Goal: Task Accomplishment & Management: Manage account settings

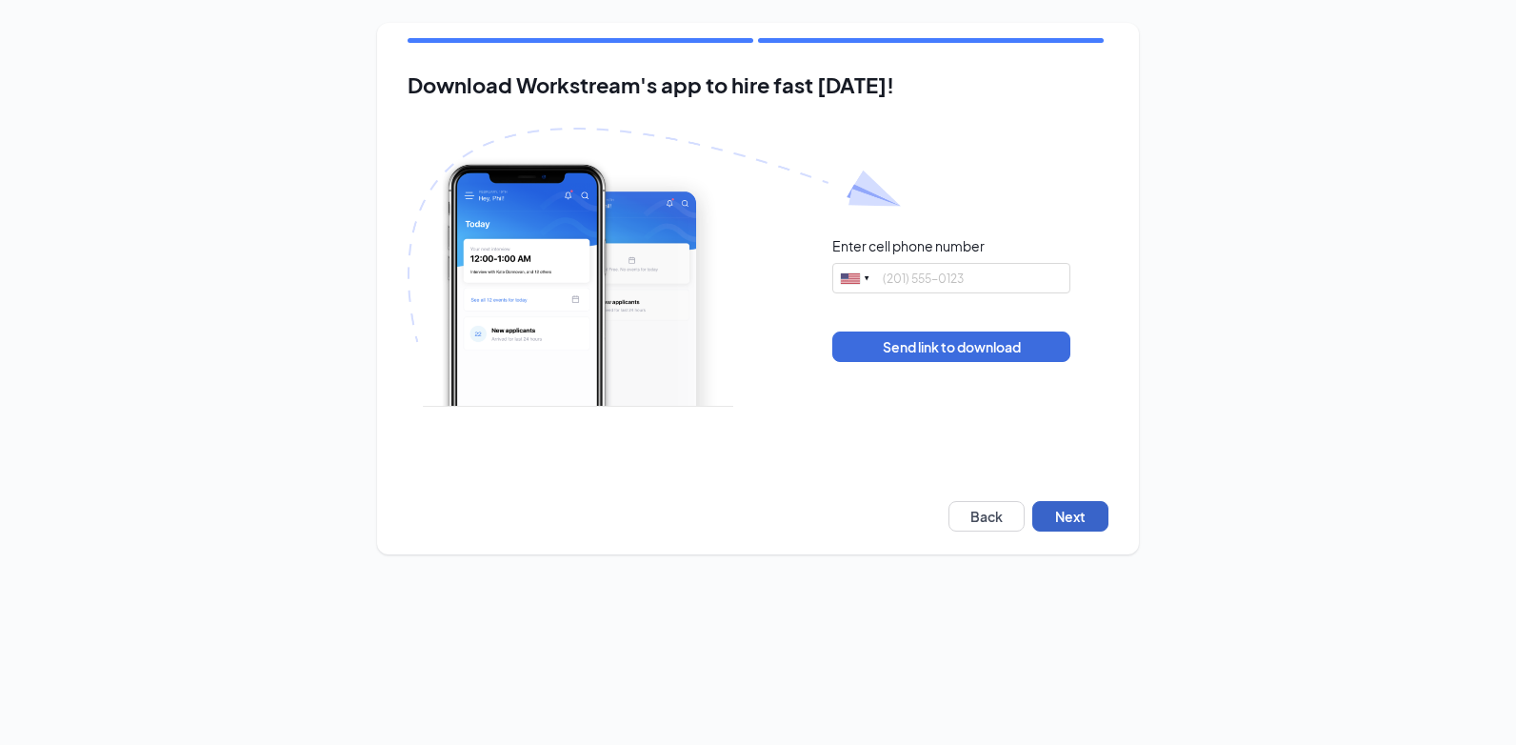
click at [1062, 521] on button "Next" at bounding box center [1070, 516] width 76 height 30
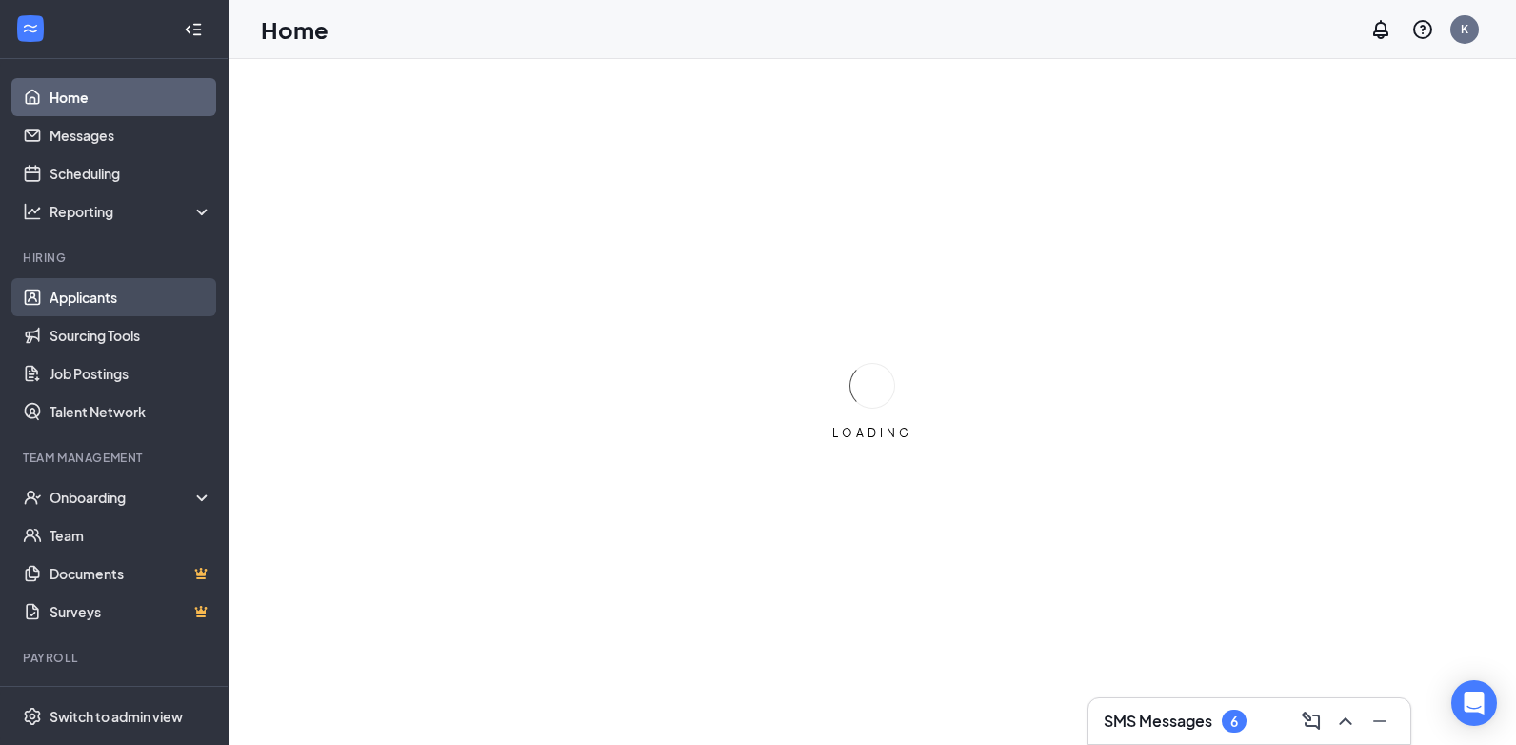
click at [82, 292] on link "Applicants" at bounding box center [131, 297] width 163 height 38
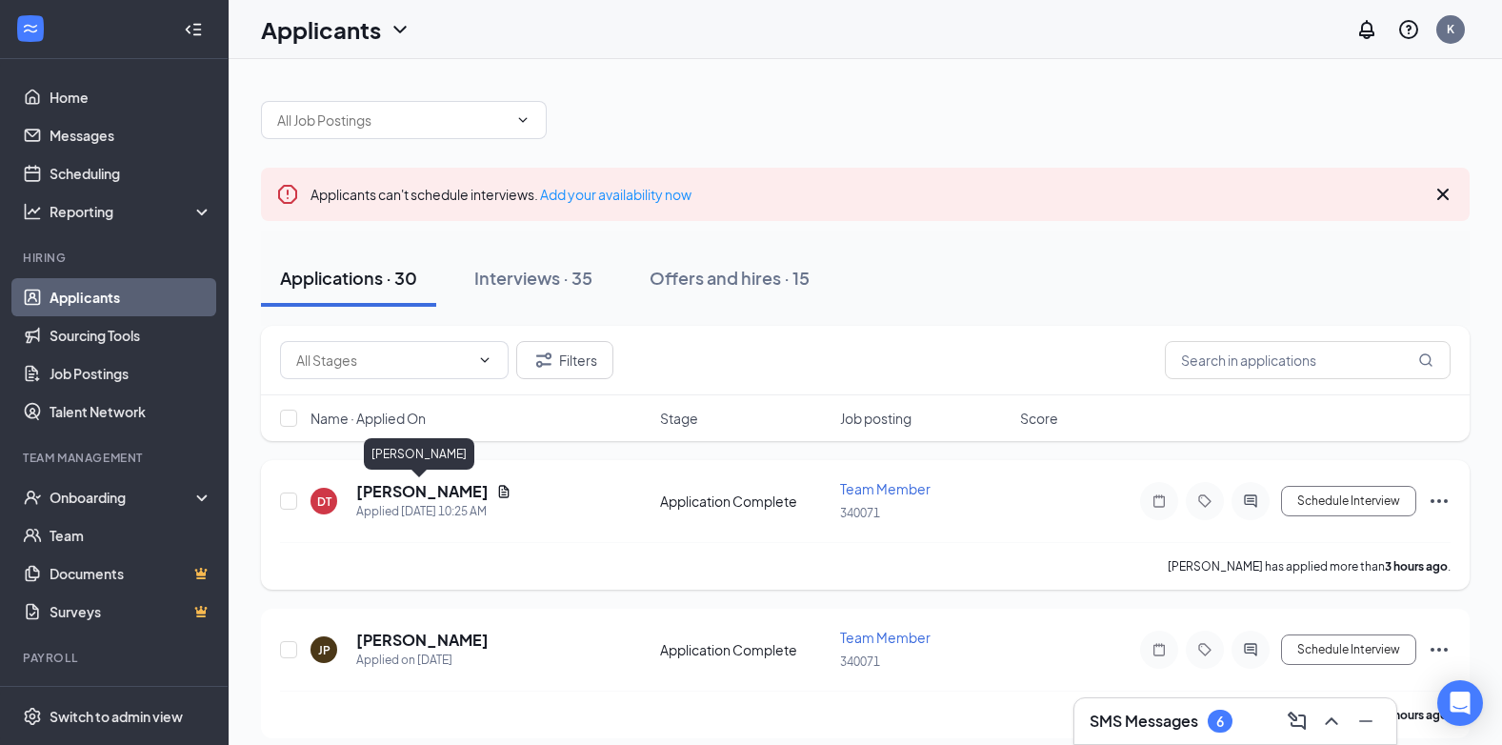
click at [404, 486] on h5 "[PERSON_NAME]" at bounding box center [422, 491] width 132 height 21
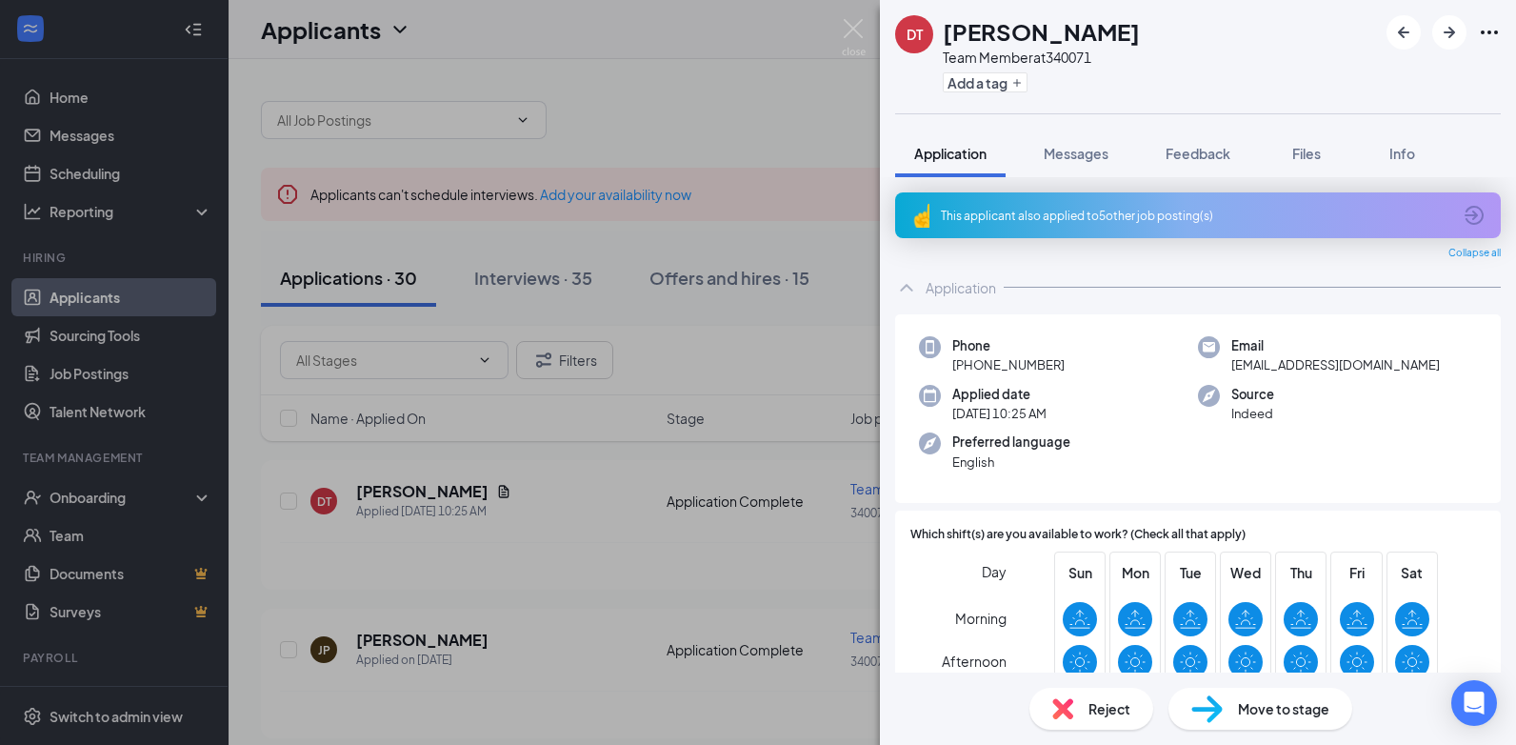
scroll to position [95, 0]
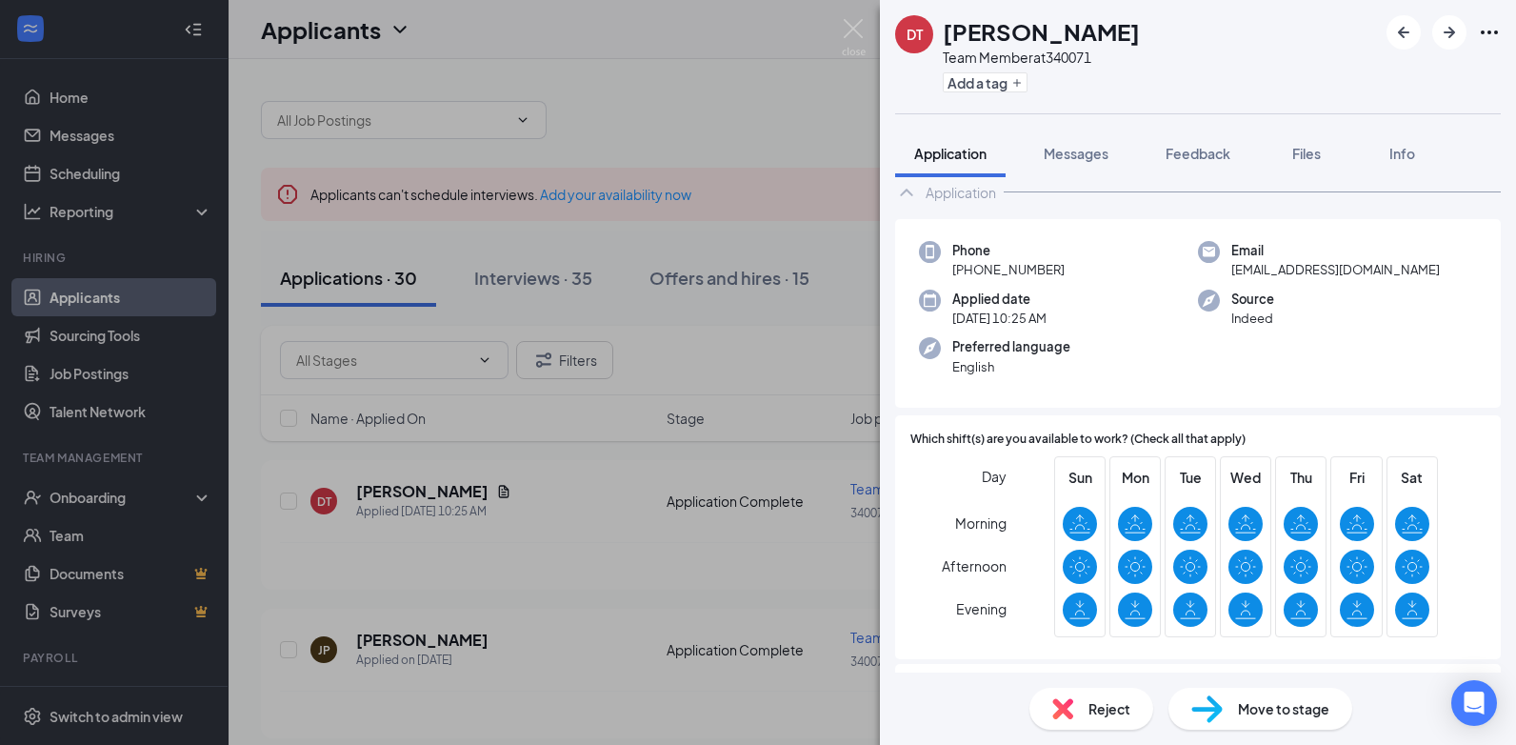
click at [1288, 699] on span "Move to stage" at bounding box center [1283, 708] width 91 height 21
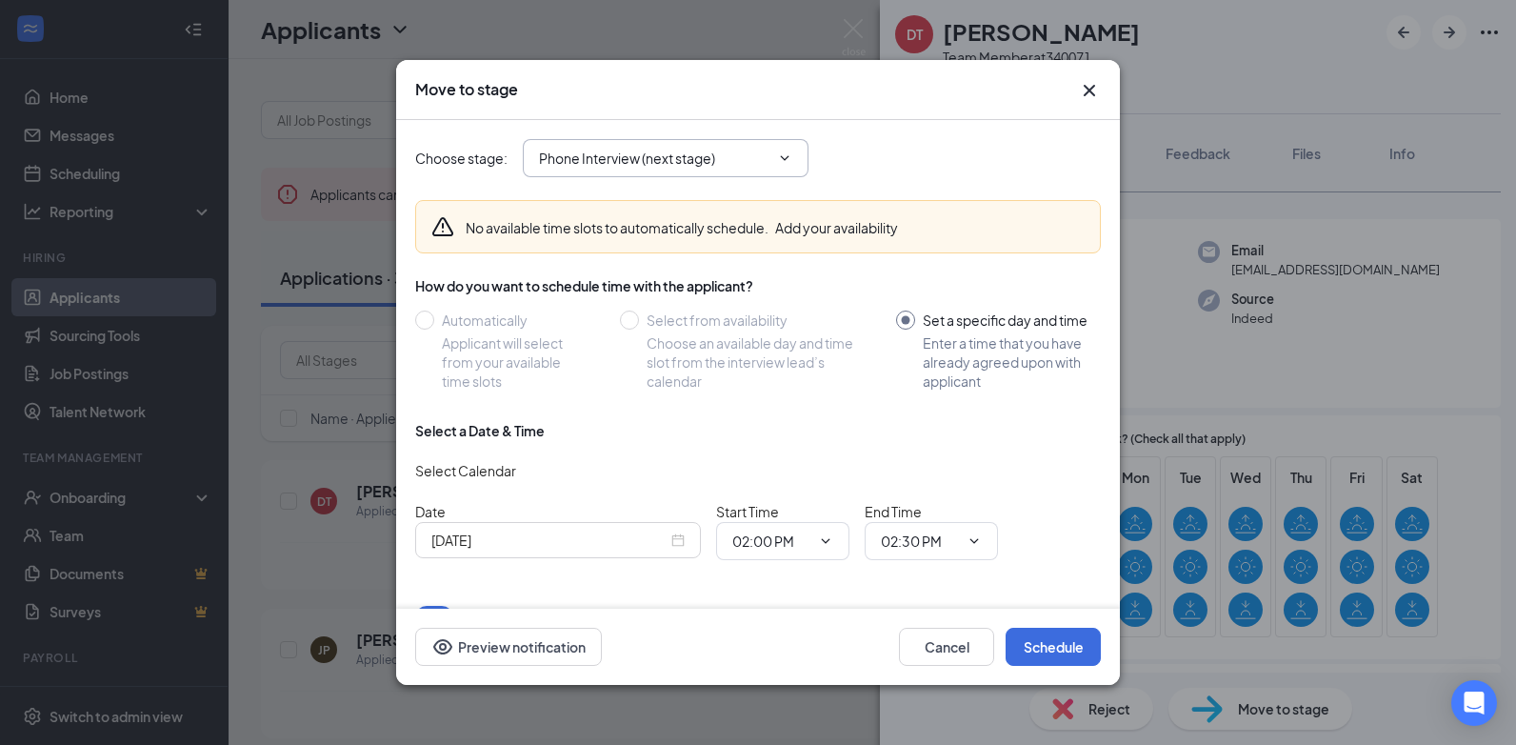
click at [658, 140] on span "Phone Interview (next stage)" at bounding box center [666, 158] width 286 height 38
click at [703, 165] on input "Phone Interview (next stage)" at bounding box center [654, 158] width 230 height 21
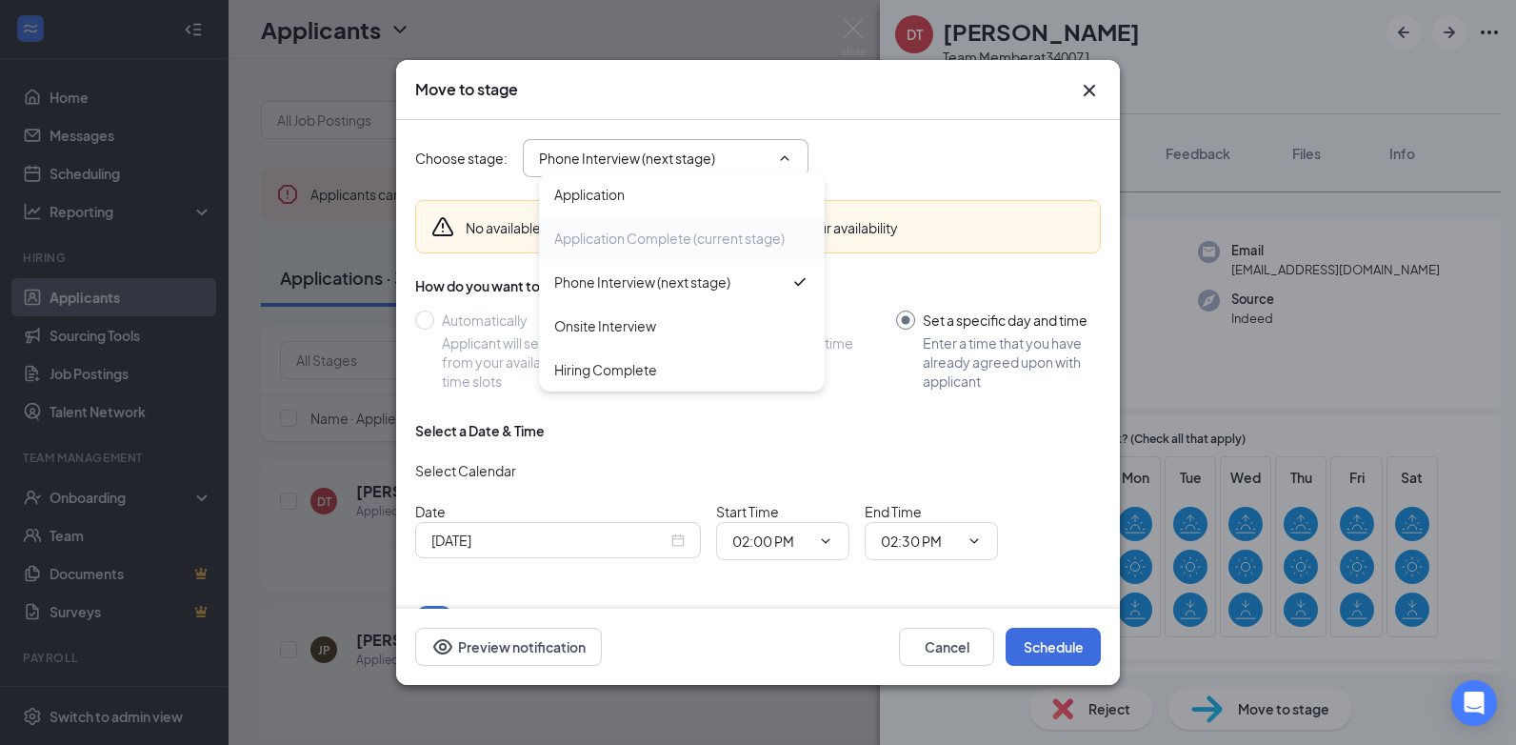
drag, startPoint x: 690, startPoint y: 332, endPoint x: 692, endPoint y: 406, distance: 73.3
click at [690, 332] on div "Onsite Interview" at bounding box center [681, 325] width 255 height 21
type input "Onsite Interview"
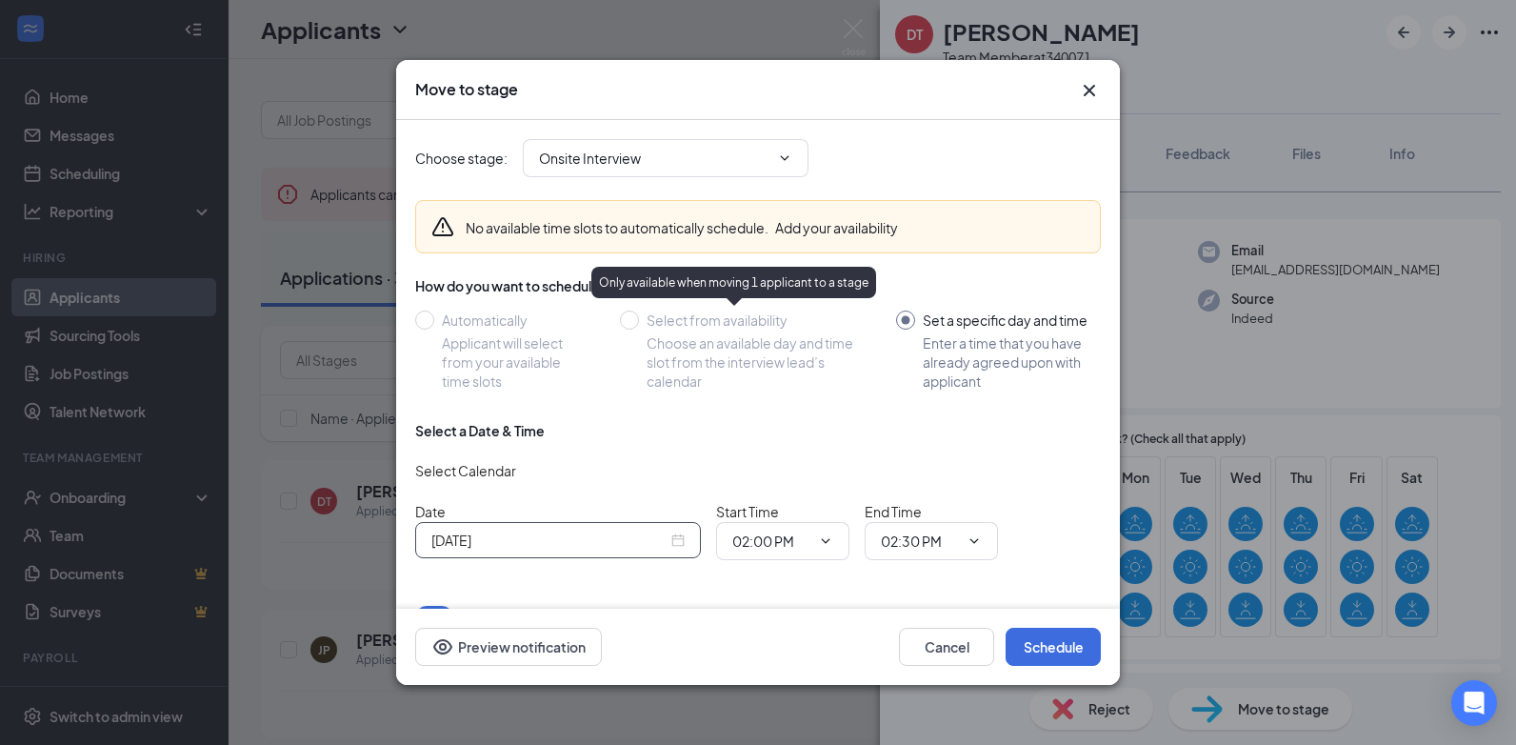
click at [577, 534] on input "Sep 16, 2025" at bounding box center [549, 539] width 236 height 21
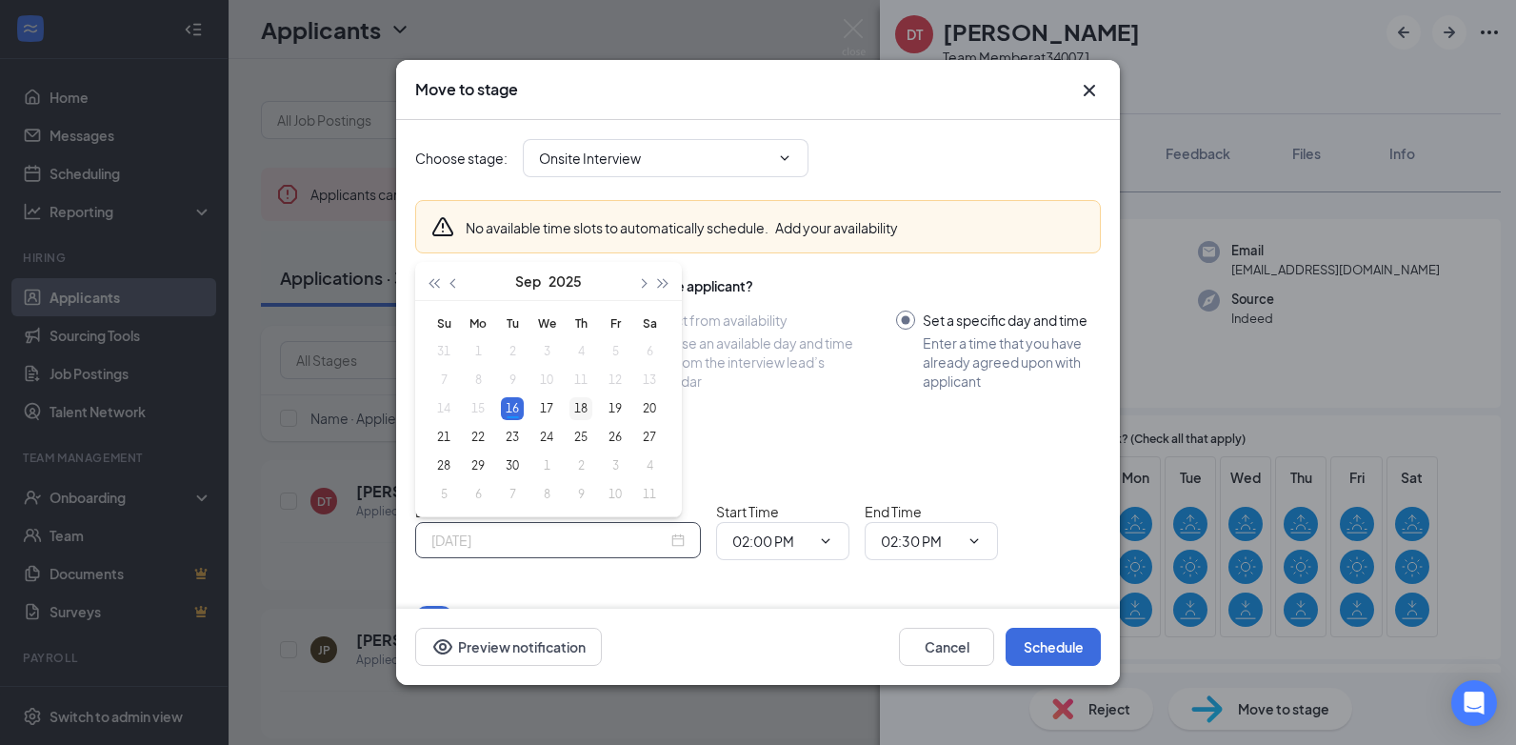
type input "Sep 18, 2025"
drag, startPoint x: 583, startPoint y: 408, endPoint x: 807, endPoint y: 512, distance: 247.5
click at [583, 408] on div "18" at bounding box center [580, 408] width 23 height 23
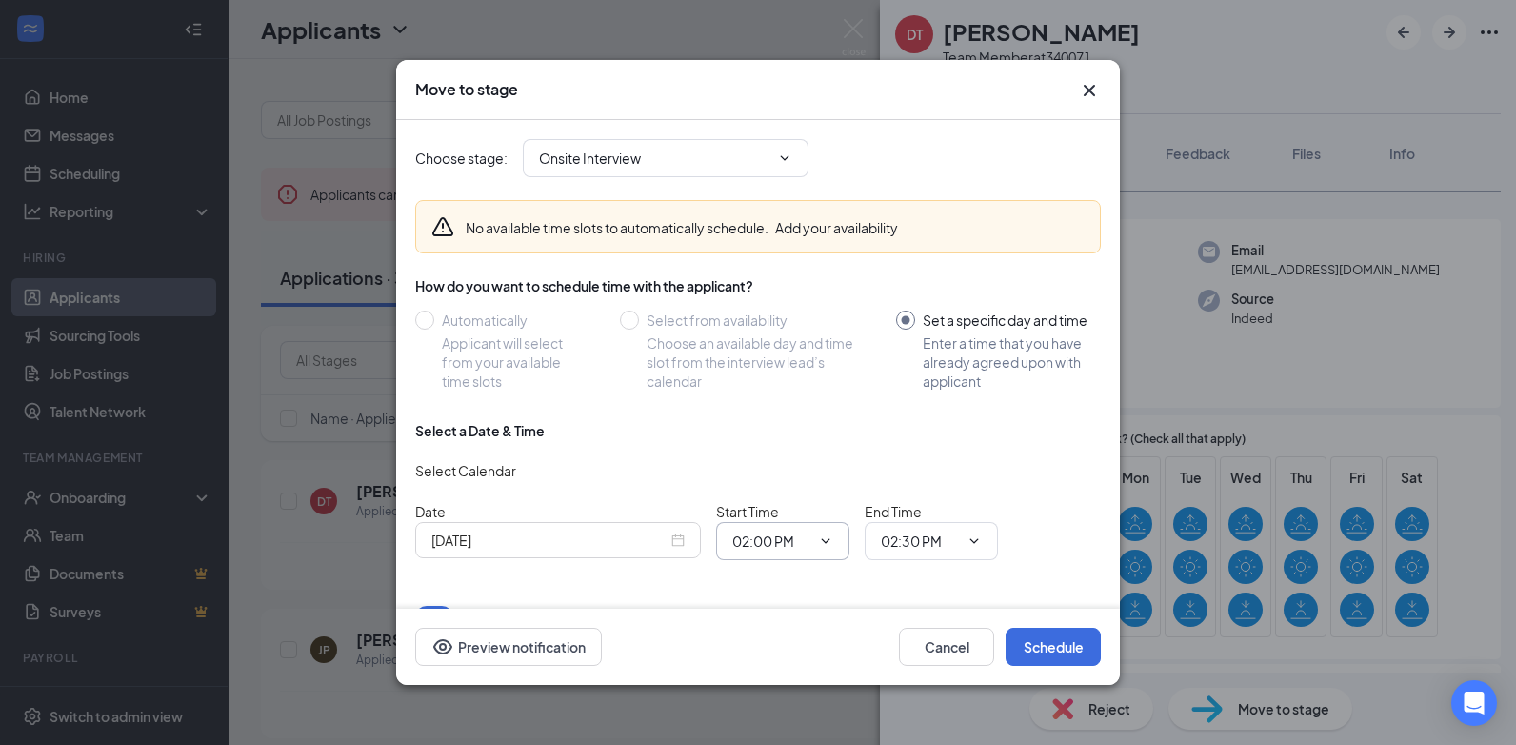
click at [818, 537] on icon "ChevronDown" at bounding box center [825, 540] width 15 height 15
click at [786, 539] on input "02:00 PM" at bounding box center [771, 540] width 78 height 21
click at [785, 275] on div "12:00 PM" at bounding box center [775, 270] width 56 height 21
type input "12:00 PM"
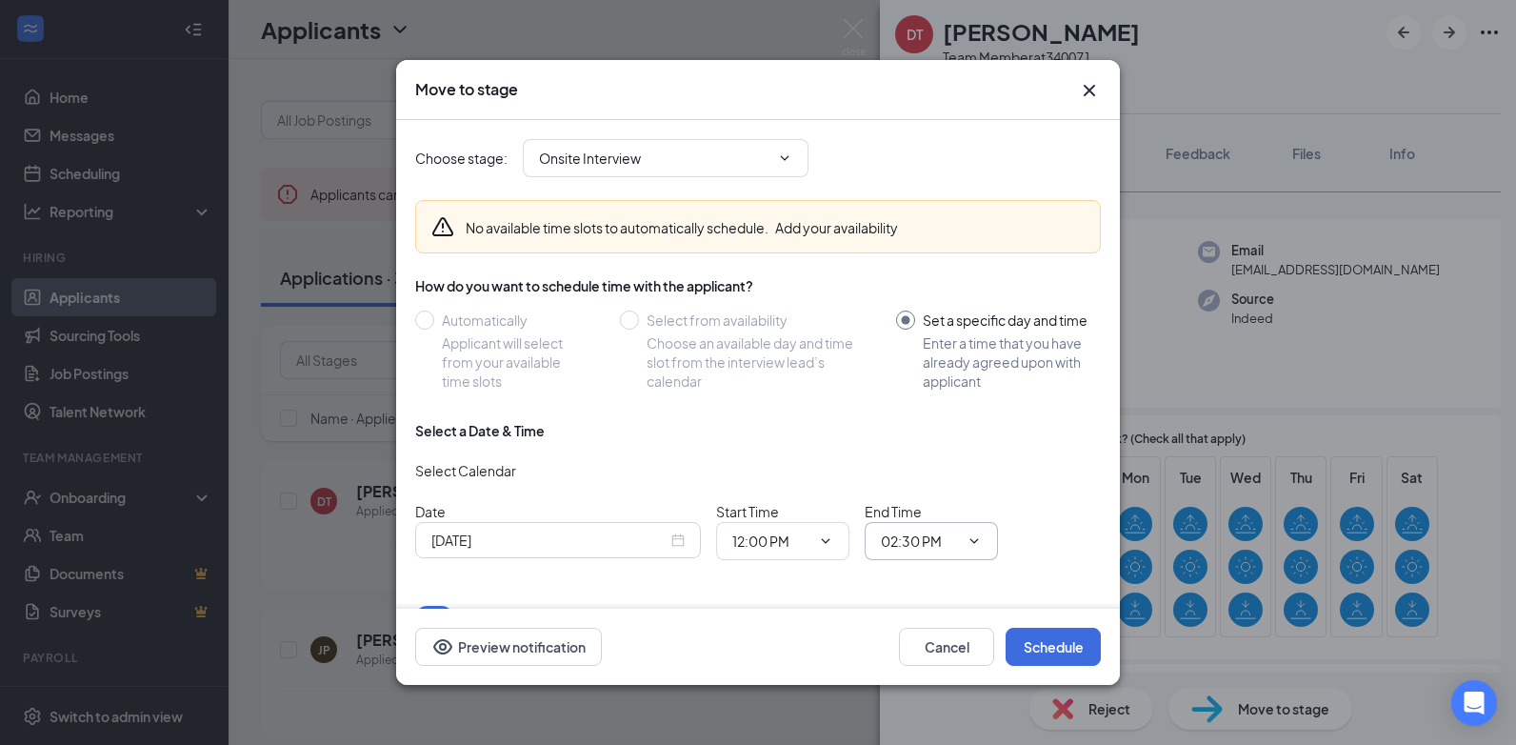
click at [970, 536] on icon "ChevronDown" at bounding box center [973, 540] width 15 height 15
click at [977, 542] on icon "ChevronDown" at bounding box center [973, 540] width 15 height 15
click at [937, 544] on input "02:30 PM" at bounding box center [920, 540] width 78 height 21
click at [925, 404] on div "12:15 PM" at bounding box center [924, 409] width 56 height 21
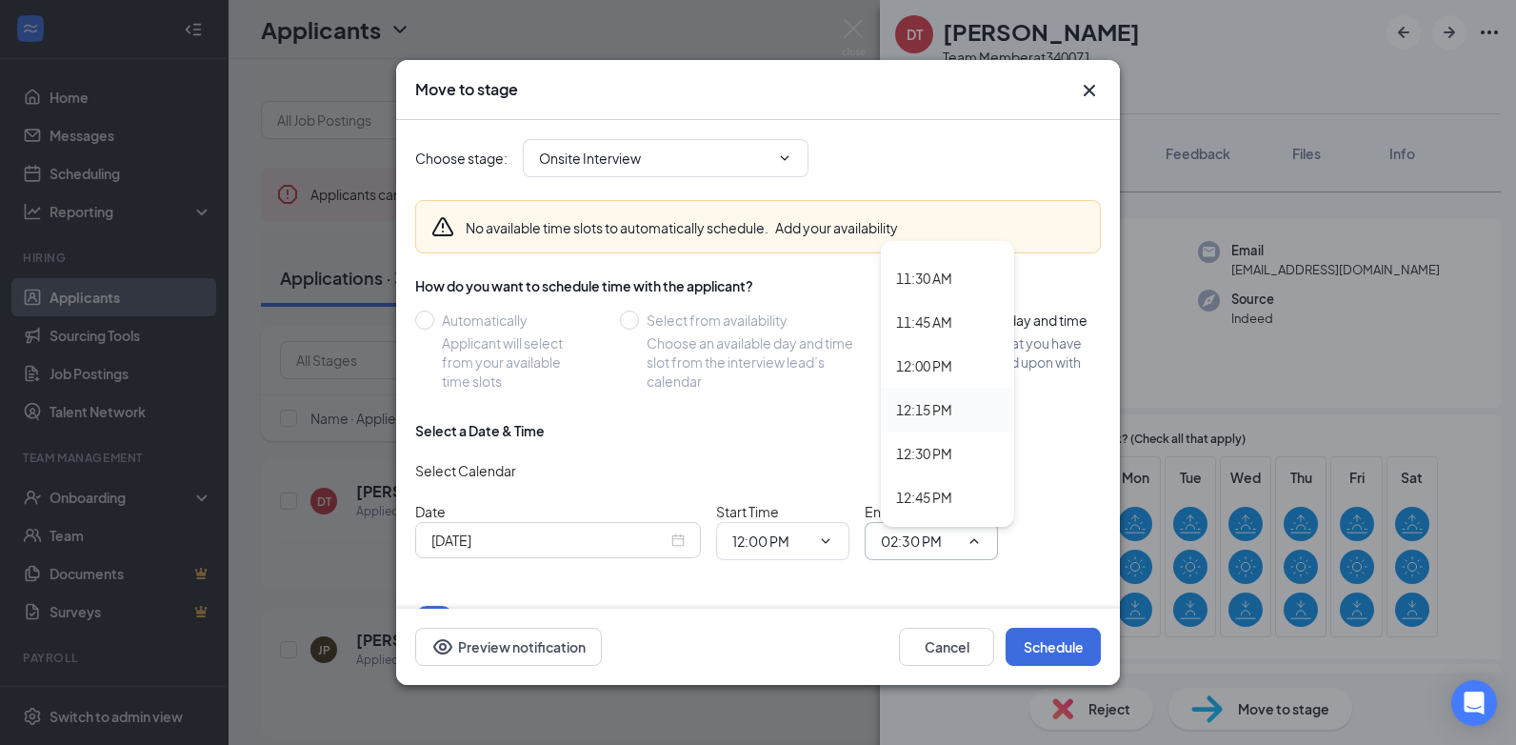
type input "12:15 PM"
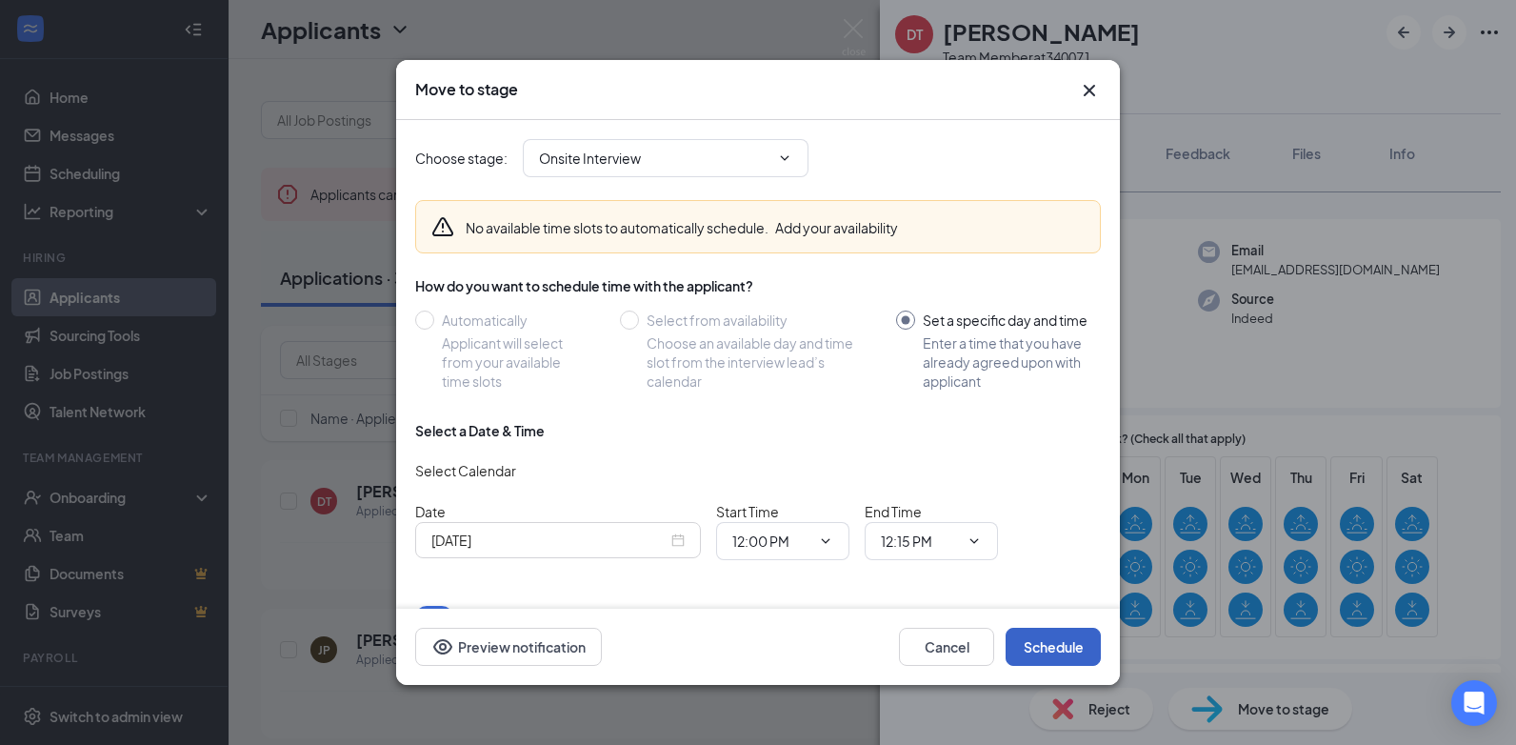
click at [1052, 649] on button "Schedule" at bounding box center [1052, 646] width 95 height 38
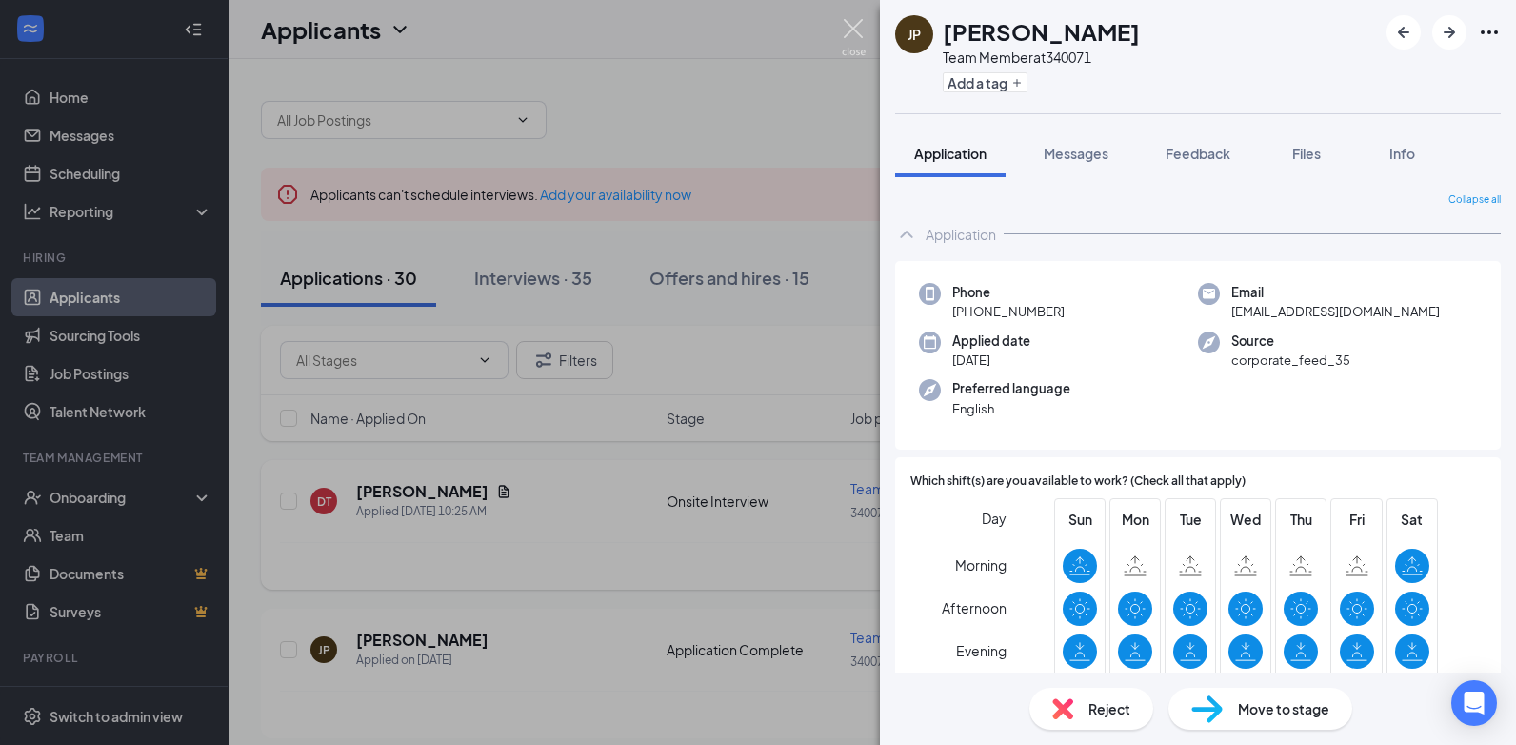
drag, startPoint x: 852, startPoint y: 39, endPoint x: 925, endPoint y: 487, distance: 454.4
click at [852, 38] on img at bounding box center [854, 37] width 24 height 37
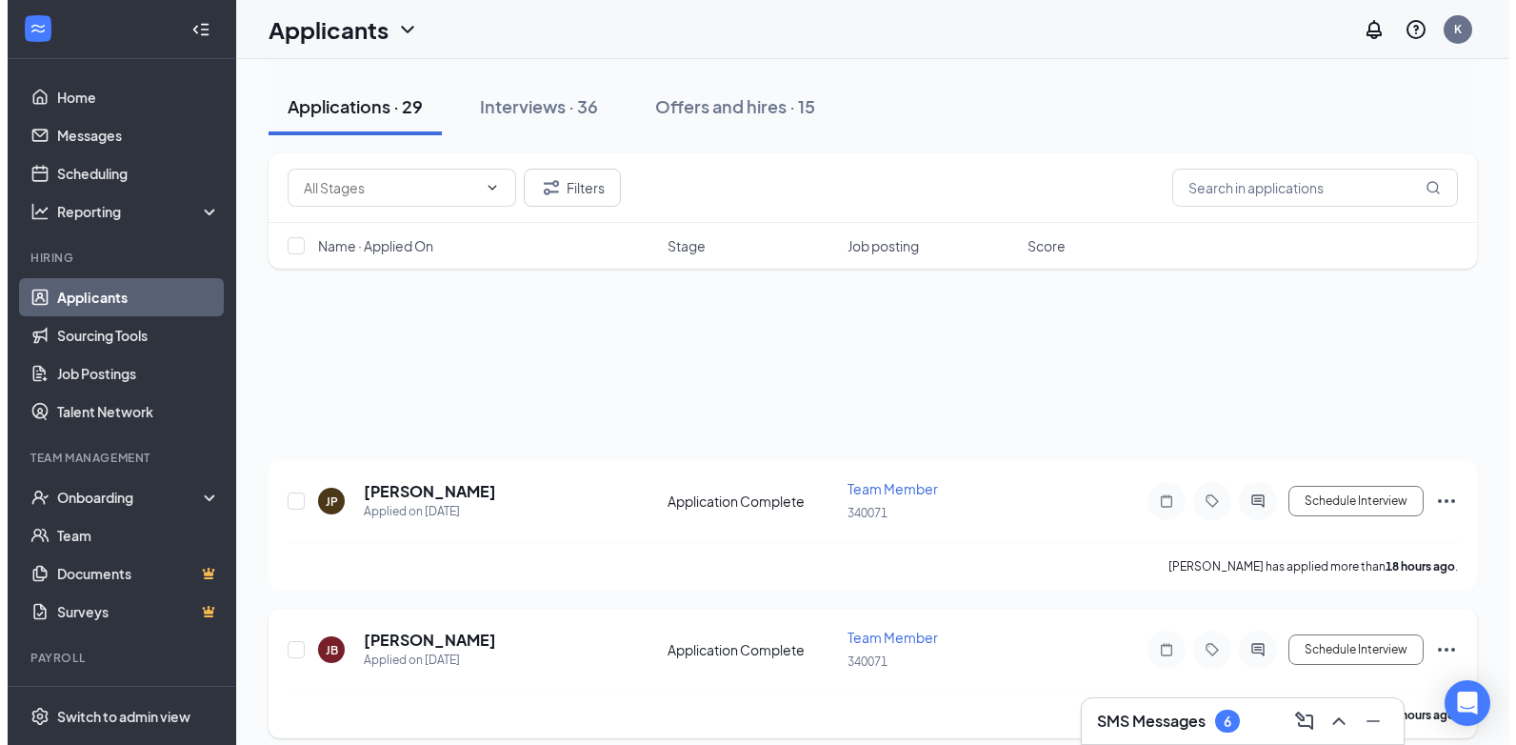
scroll to position [190, 0]
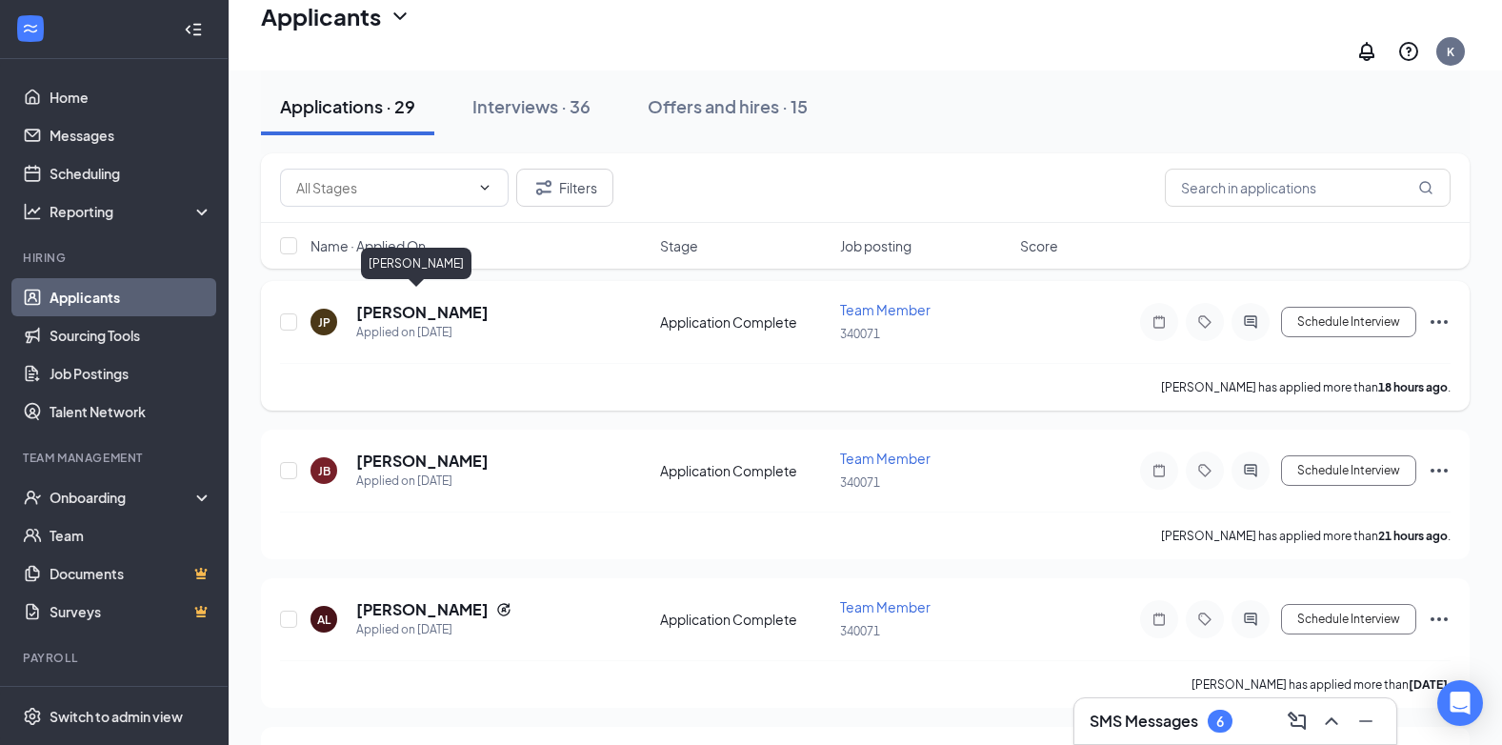
click at [409, 302] on h5 "Jade Portillo" at bounding box center [422, 312] width 132 height 21
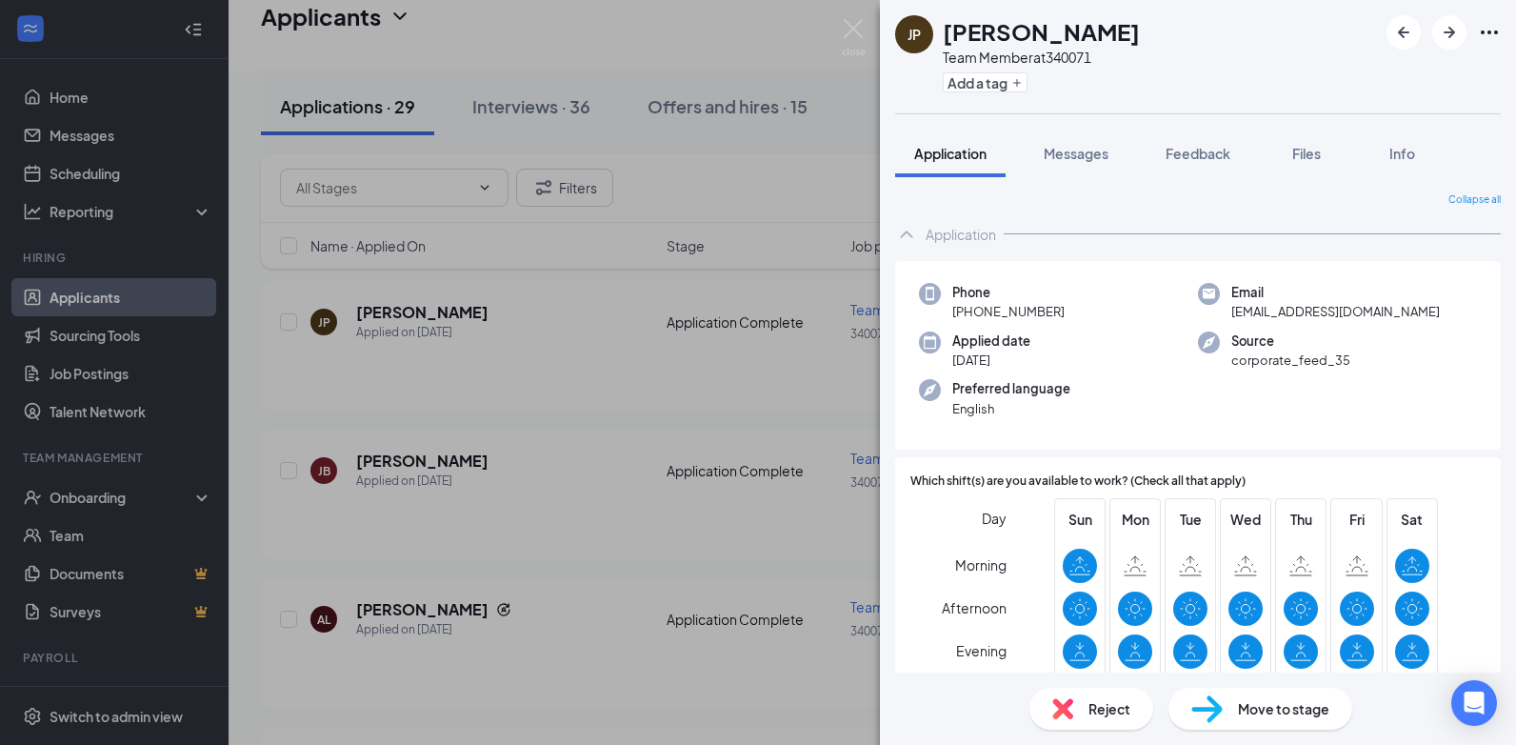
click at [1269, 713] on span "Move to stage" at bounding box center [1283, 708] width 91 height 21
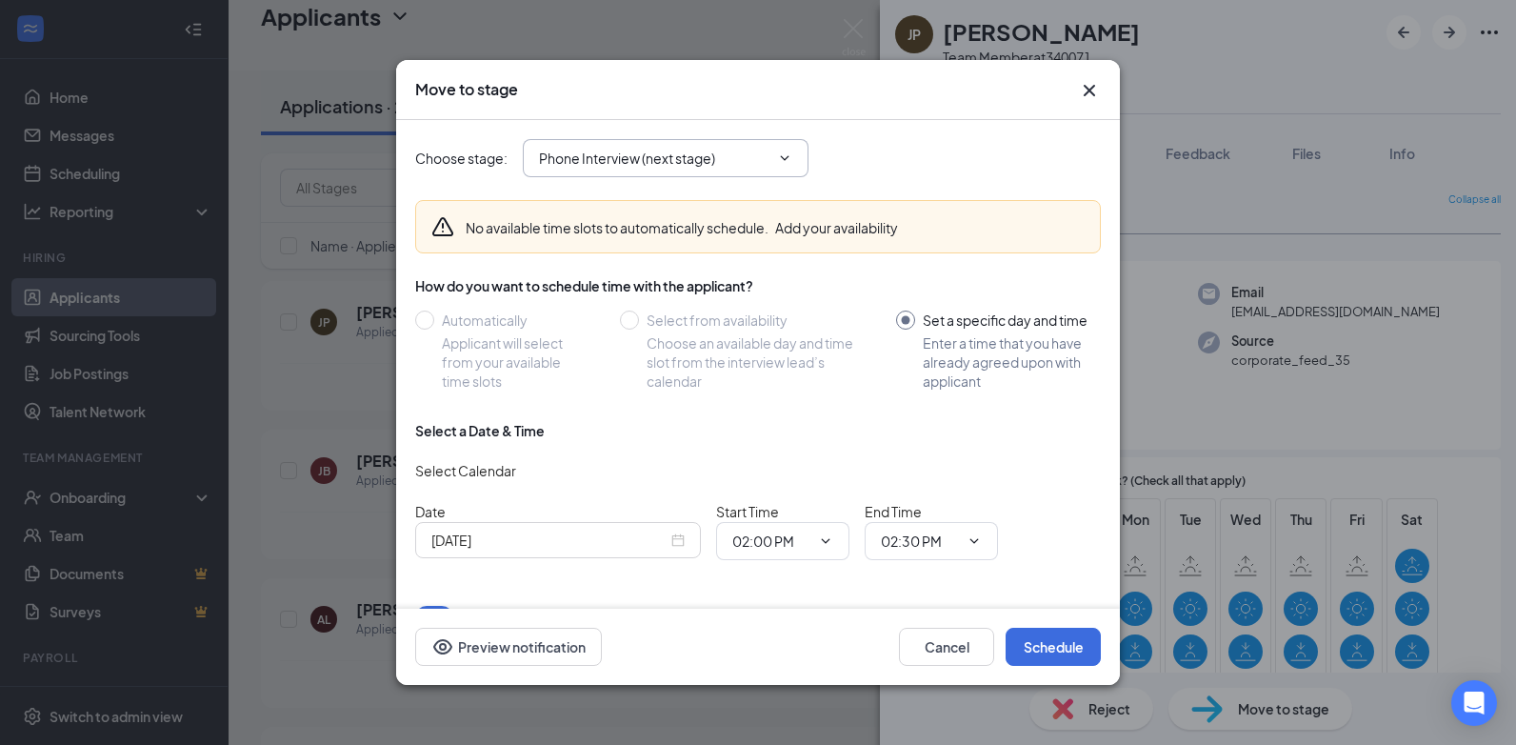
click at [744, 155] on input "Phone Interview (next stage)" at bounding box center [654, 158] width 230 height 21
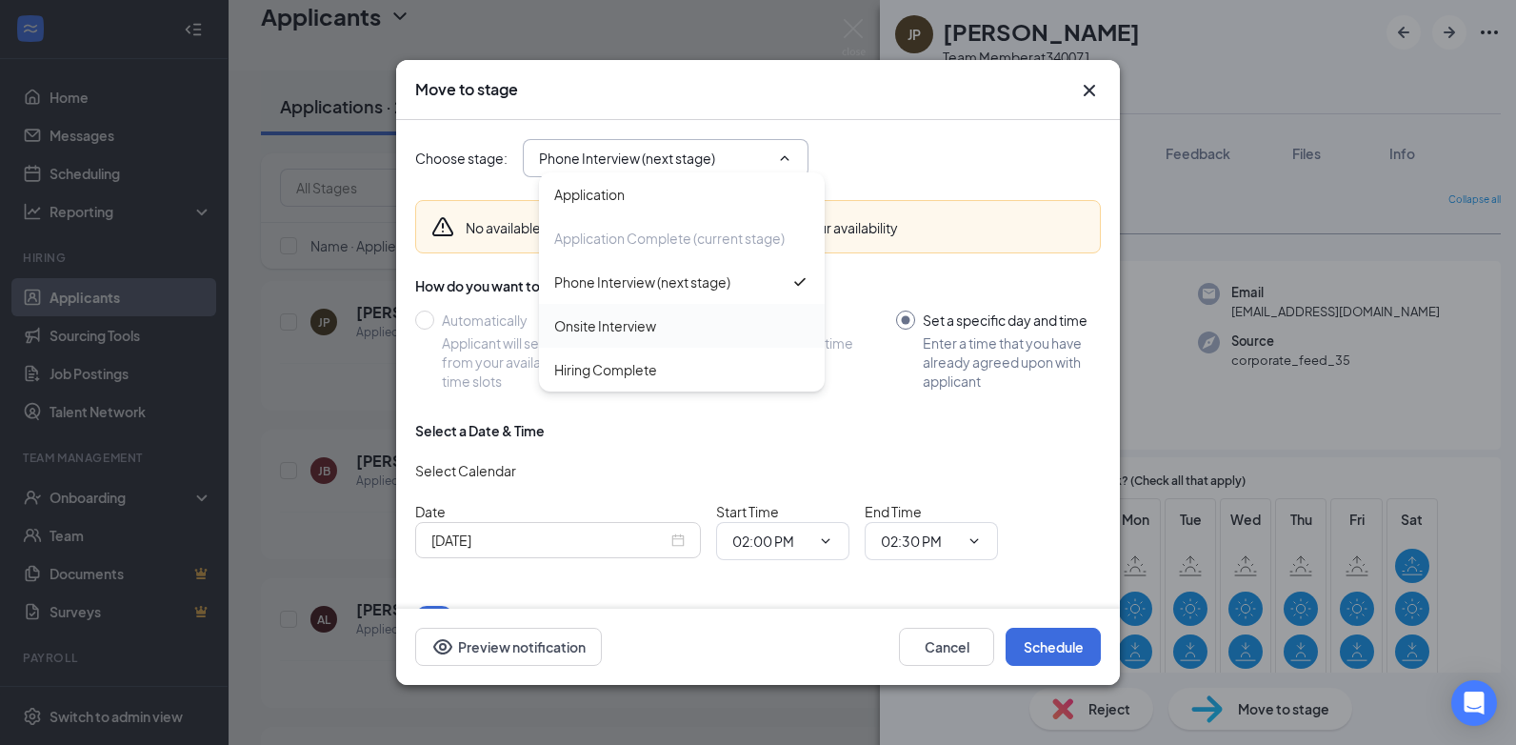
click at [618, 326] on div "Onsite Interview" at bounding box center [605, 325] width 102 height 21
type input "Onsite Interview"
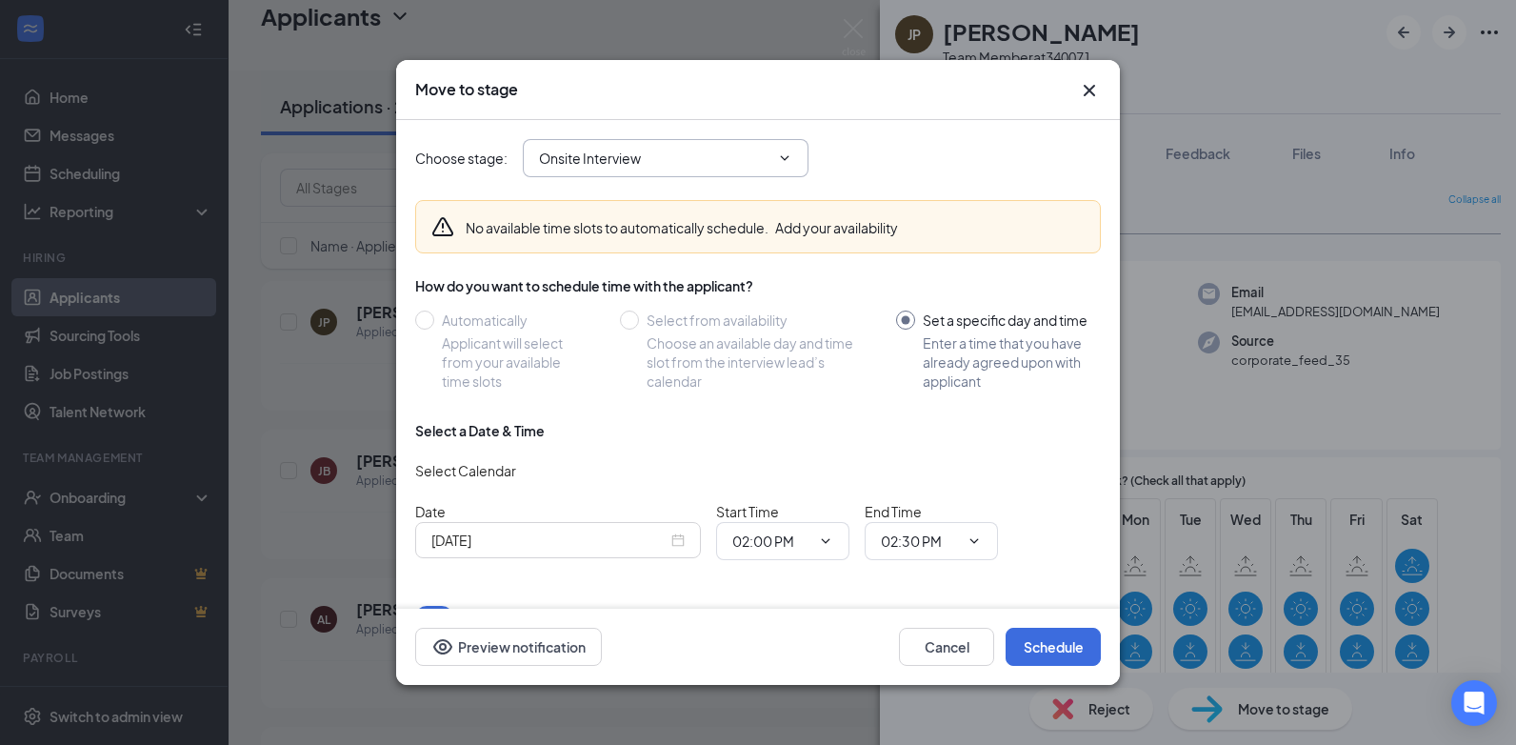
click at [657, 141] on span "Onsite Interview Application Application Complete (current stage) Phone Intervi…" at bounding box center [666, 158] width 286 height 38
click at [663, 539] on input "Sep 16, 2025" at bounding box center [549, 539] width 236 height 21
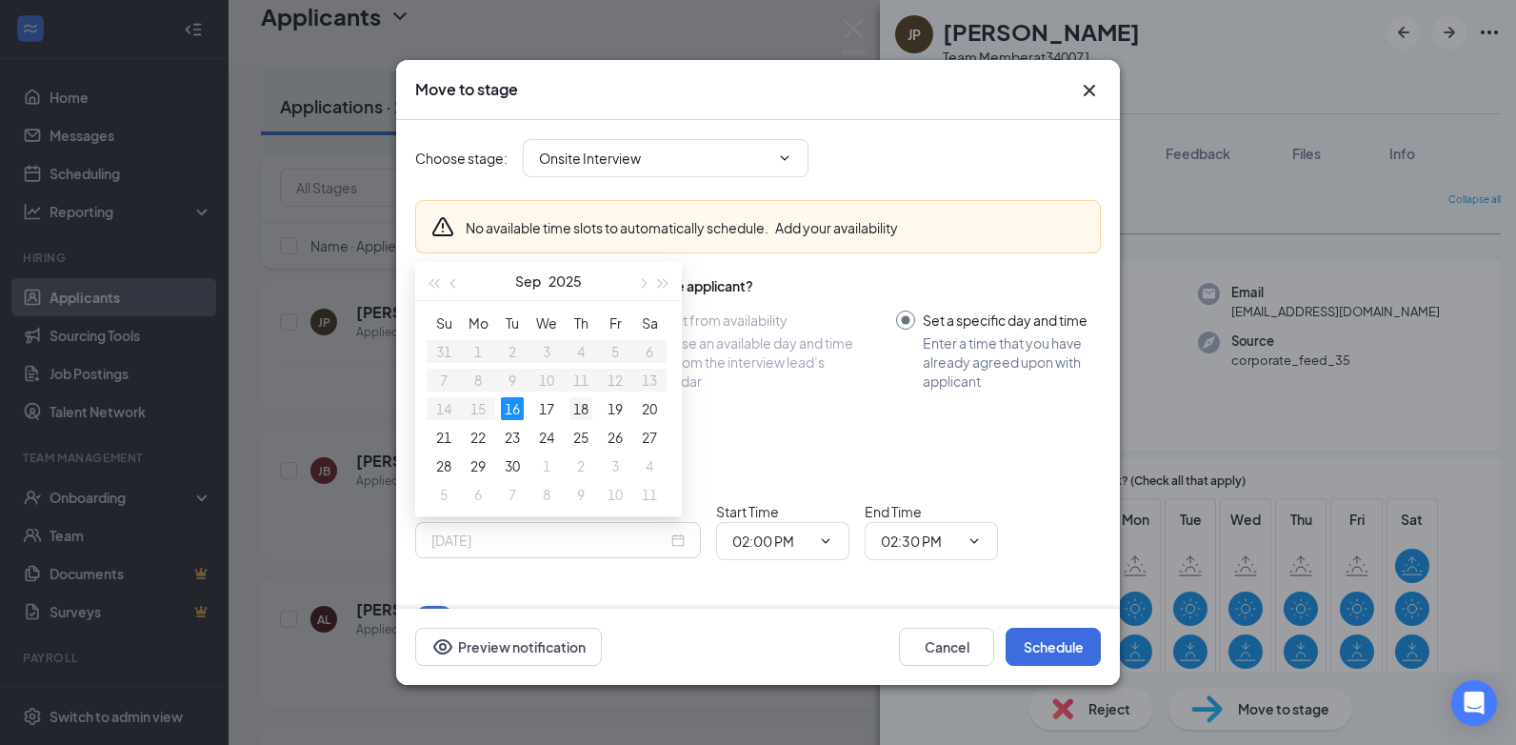
type input "Sep 18, 2025"
click at [579, 411] on div "18" at bounding box center [580, 408] width 23 height 23
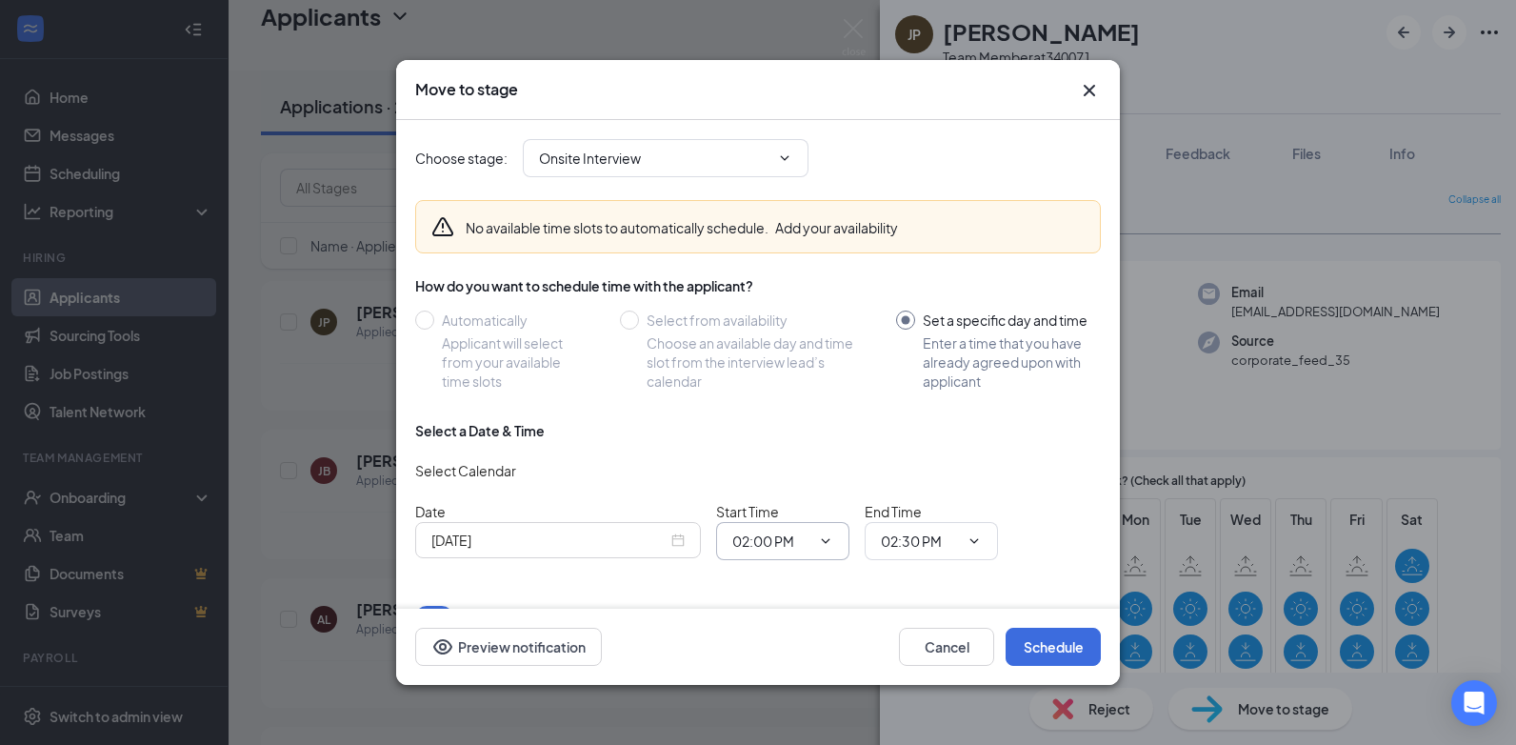
click at [812, 547] on span "02:00 PM" at bounding box center [782, 541] width 133 height 38
click at [791, 552] on span "02:00 PM" at bounding box center [782, 541] width 133 height 38
click at [786, 538] on input "02:00 PM" at bounding box center [771, 540] width 78 height 21
click at [813, 449] on div "12:30 PM" at bounding box center [798, 453] width 103 height 21
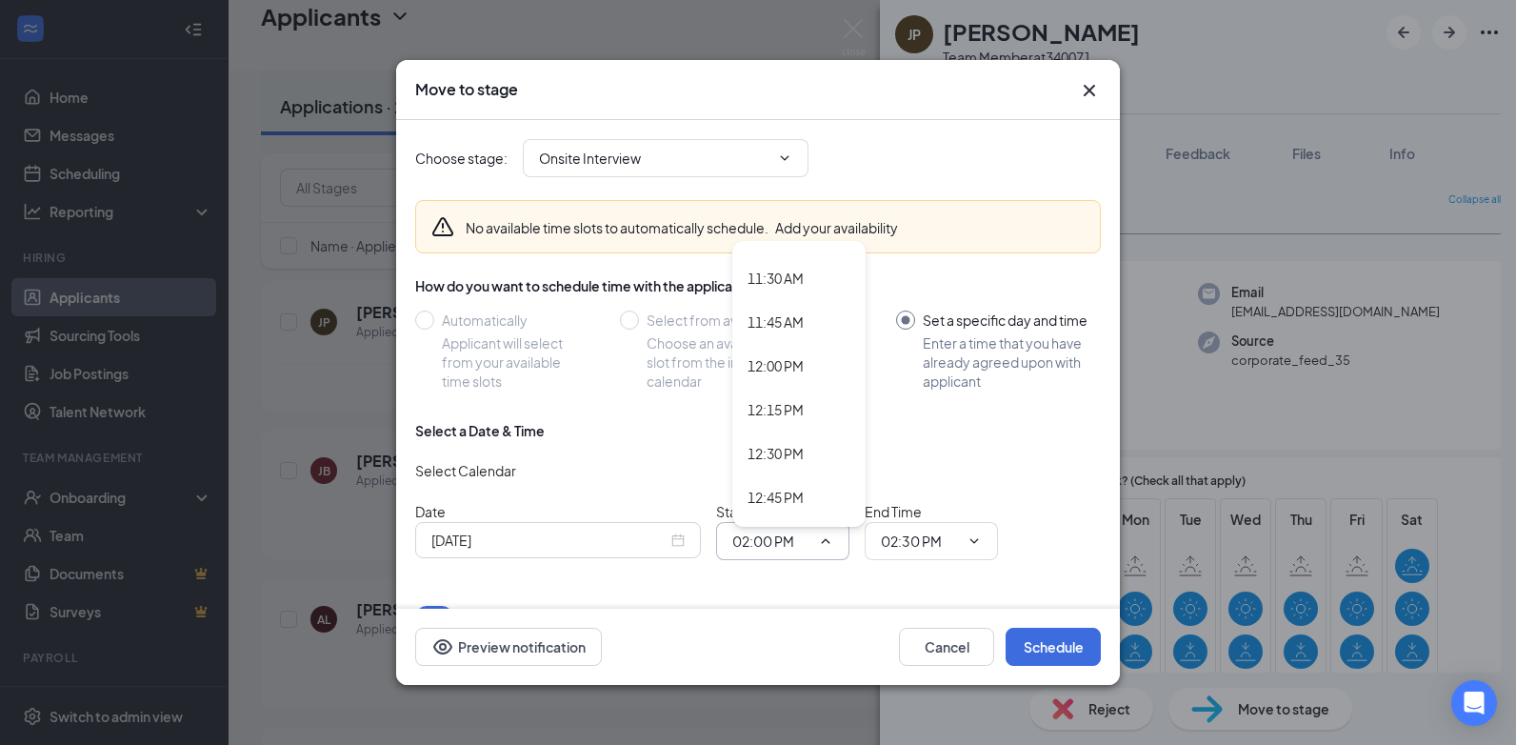
type input "12:30 PM"
click at [960, 543] on span "02:30 PM" at bounding box center [931, 541] width 133 height 38
click at [977, 534] on icon "ChevronDown" at bounding box center [973, 540] width 15 height 15
click at [918, 536] on input "02:30 PM" at bounding box center [920, 540] width 78 height 21
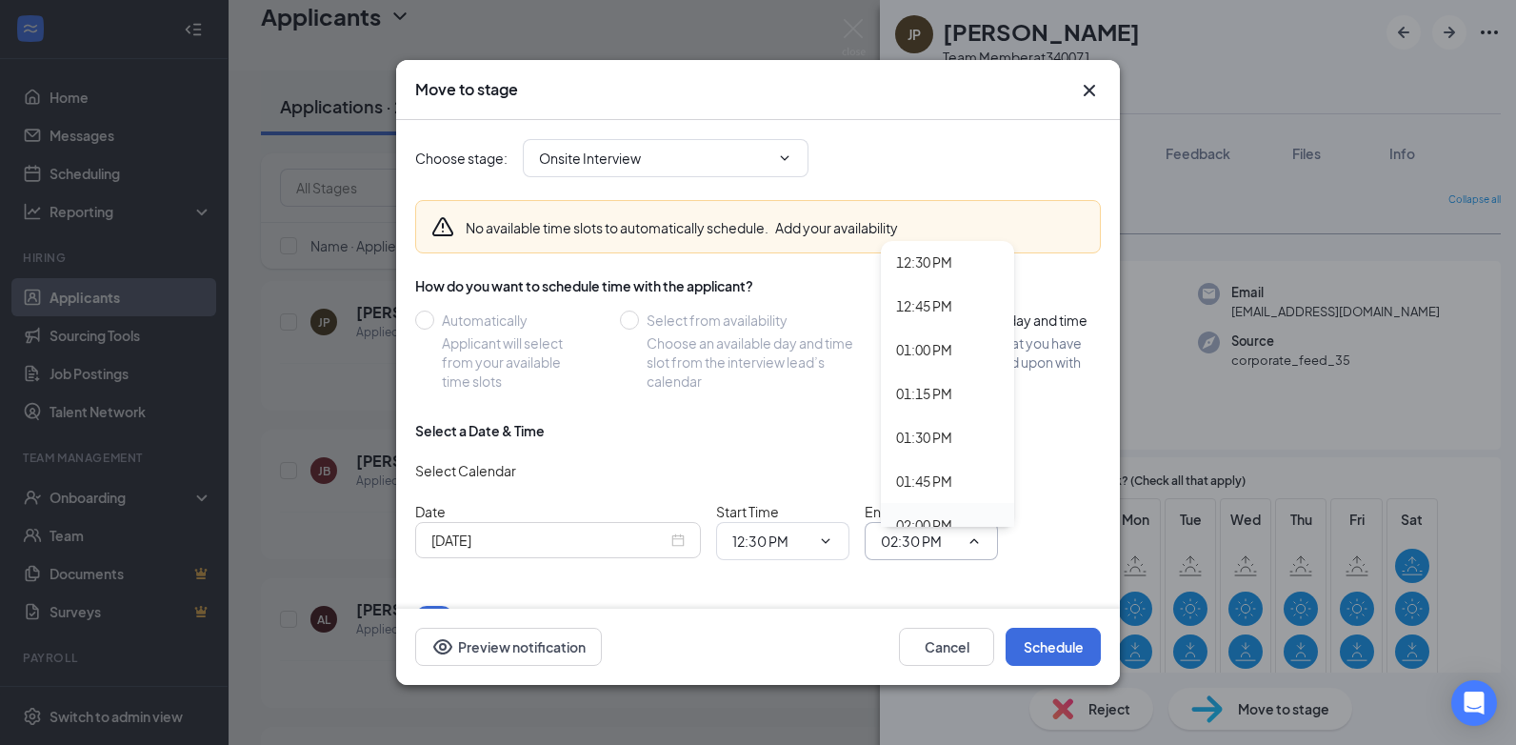
scroll to position [2190, 0]
click at [909, 302] on div "12:45 PM" at bounding box center [924, 306] width 56 height 21
type input "12:45 PM"
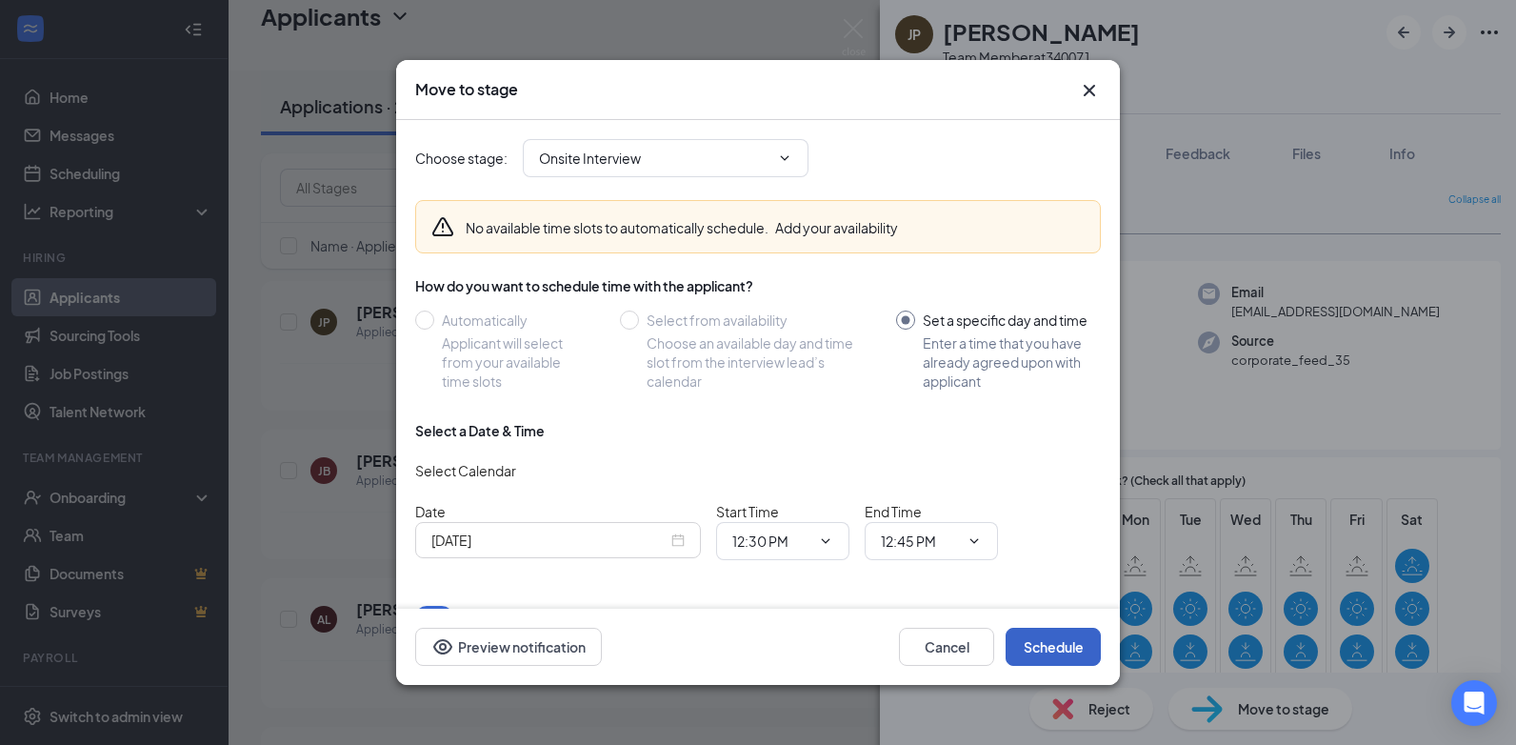
click at [1060, 653] on button "Schedule" at bounding box center [1052, 646] width 95 height 38
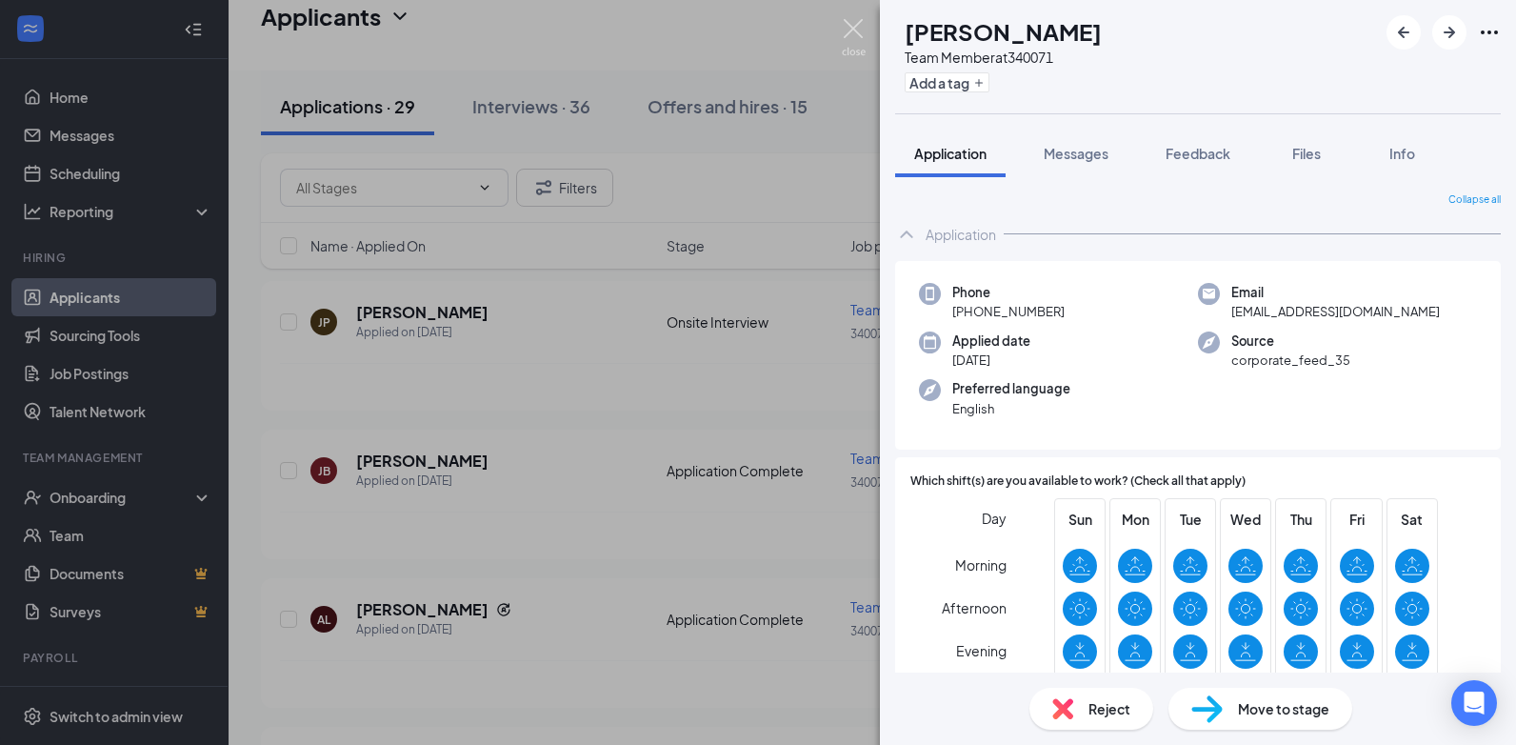
click at [850, 26] on img at bounding box center [854, 37] width 24 height 37
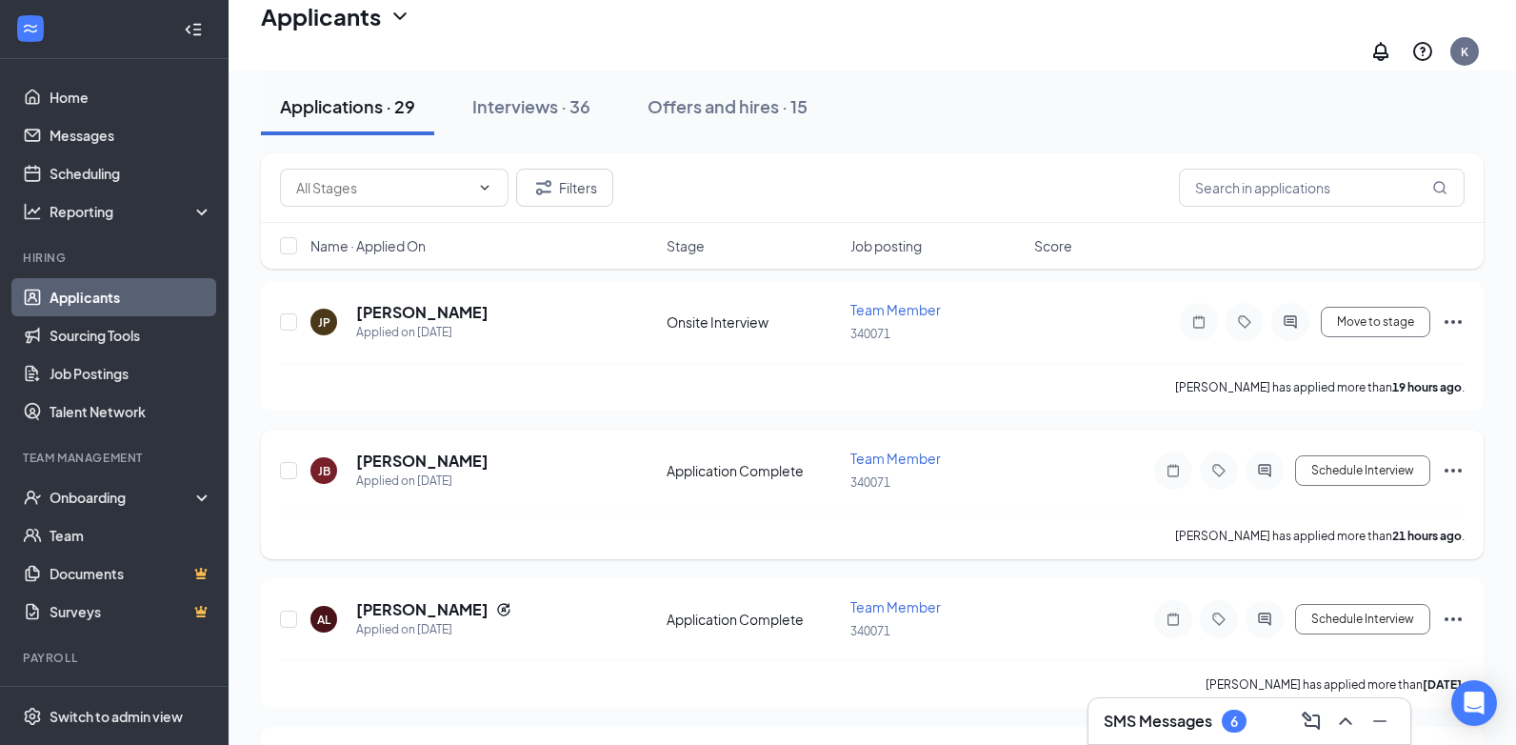
click at [397, 450] on h5 "Jay Brown" at bounding box center [422, 460] width 132 height 21
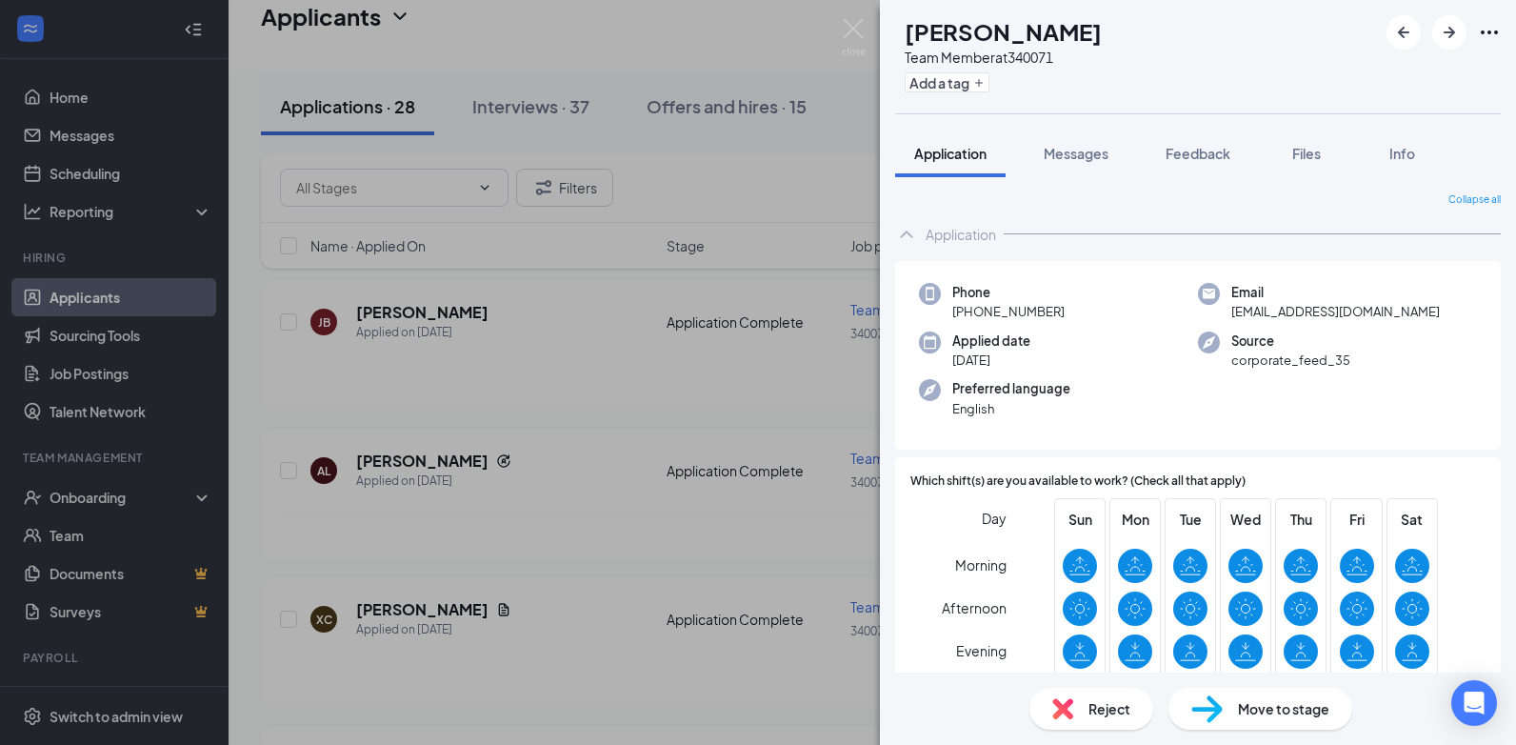
click at [1261, 691] on div "Move to stage" at bounding box center [1260, 708] width 184 height 42
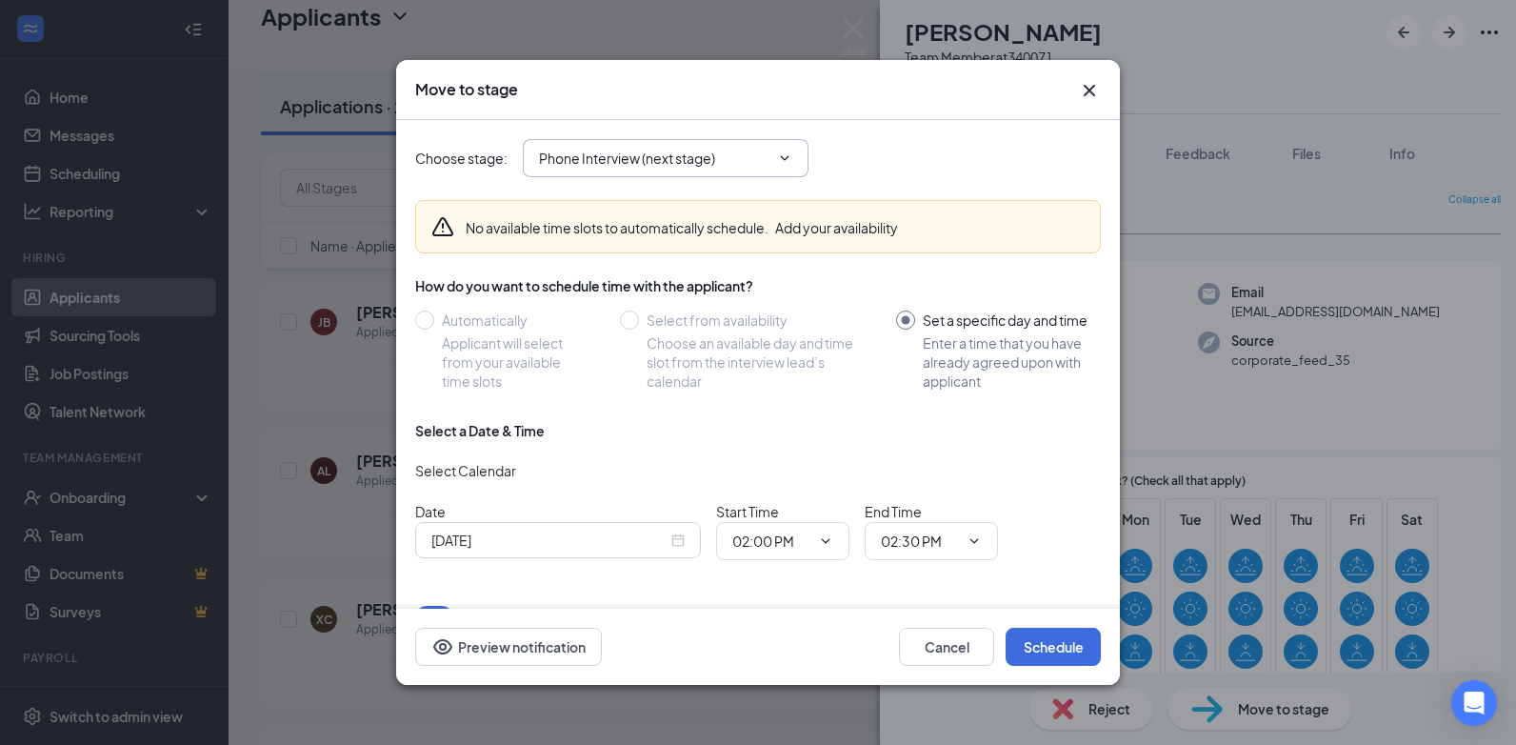
click at [792, 160] on icon "ChevronDown" at bounding box center [784, 157] width 15 height 15
click at [723, 153] on input "Phone Interview (next stage)" at bounding box center [654, 158] width 230 height 21
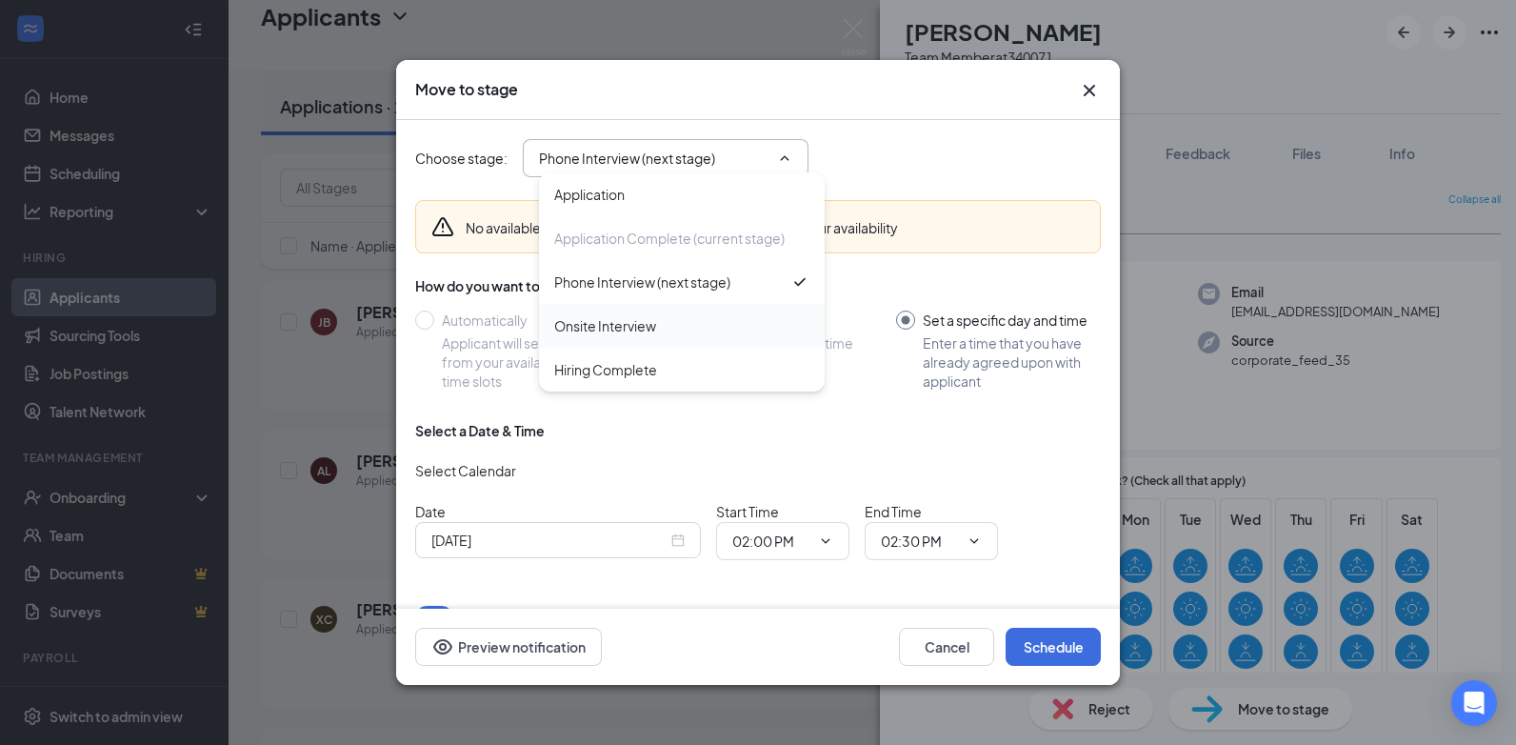
click at [630, 318] on div "Onsite Interview" at bounding box center [605, 325] width 102 height 21
type input "Onsite Interview"
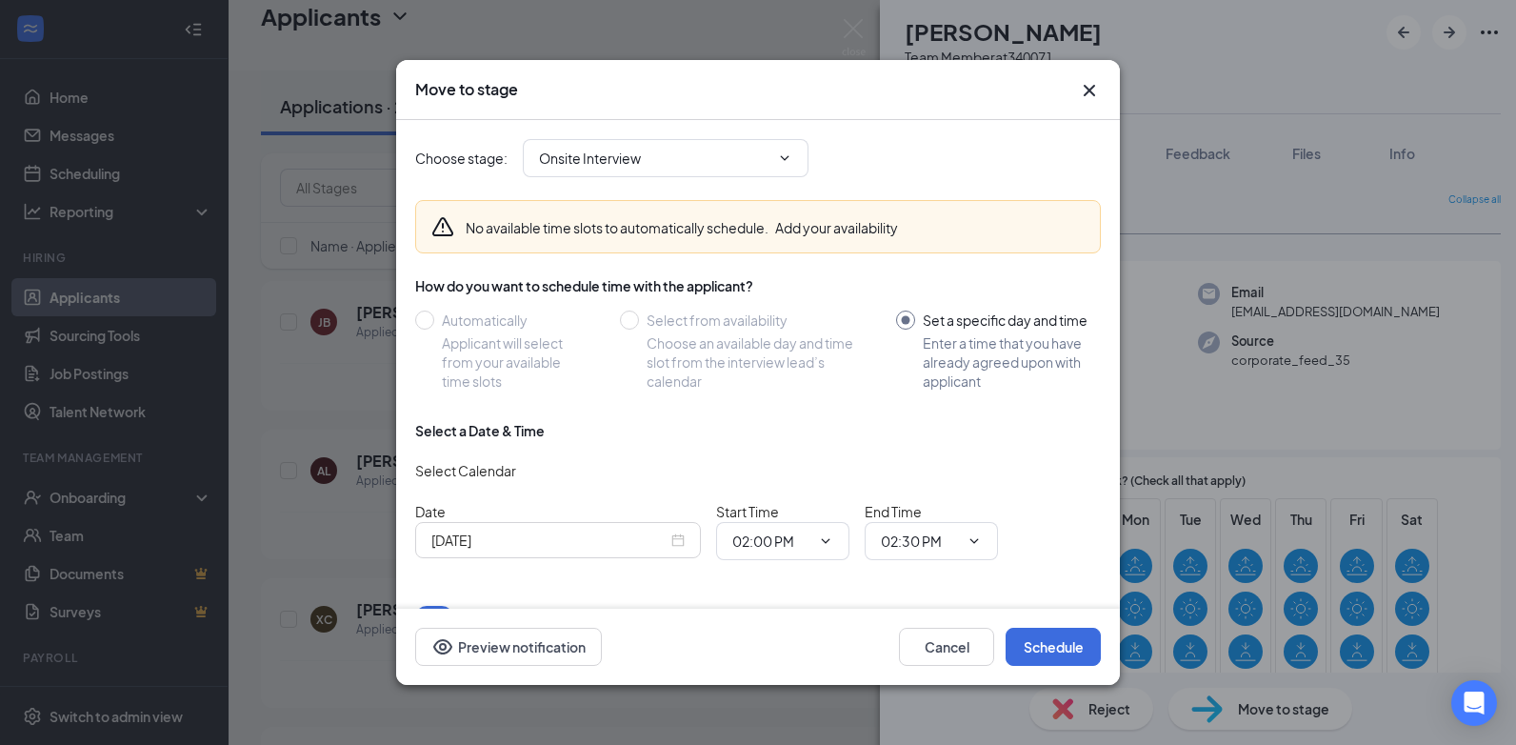
click at [597, 535] on input "Sep 16, 2025" at bounding box center [549, 539] width 236 height 21
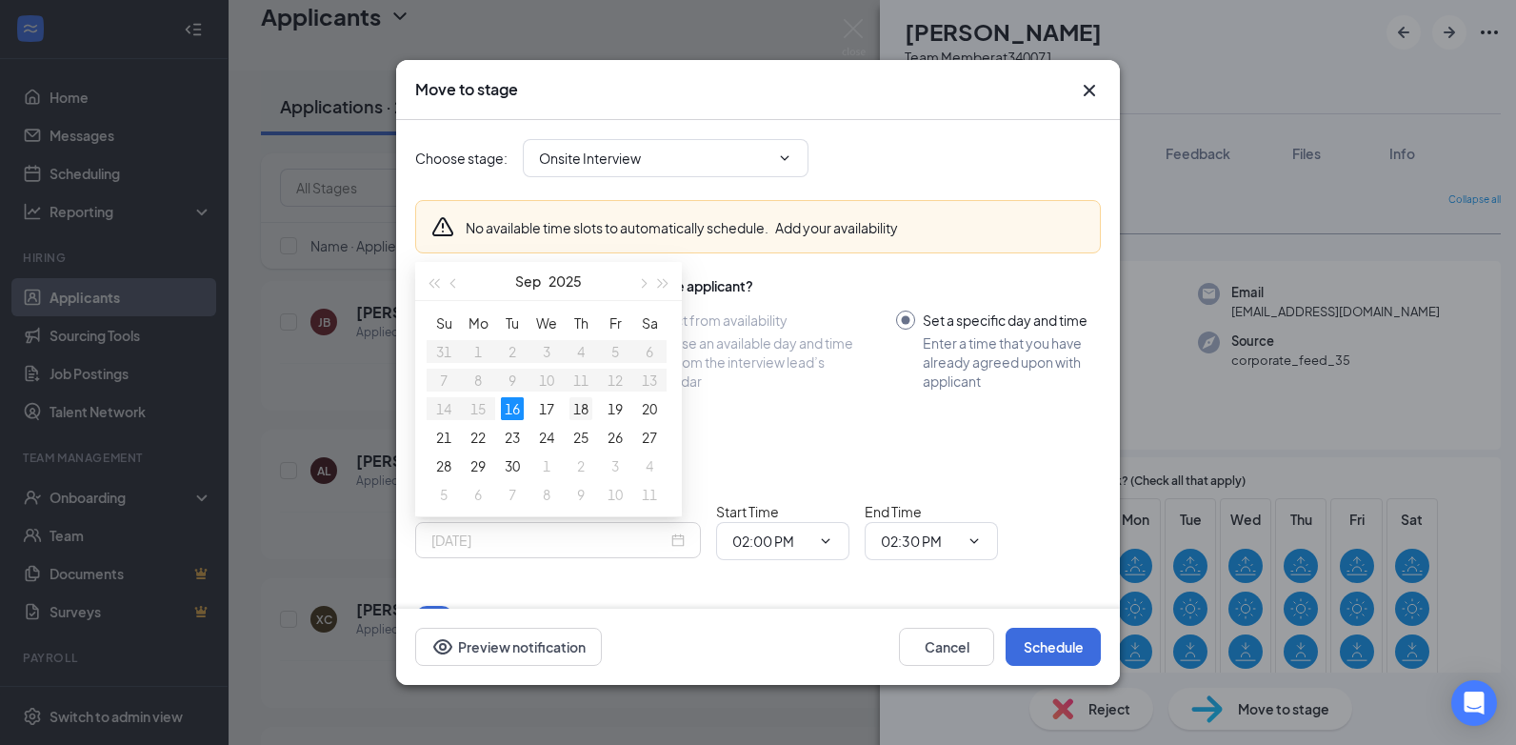
type input "Sep 18, 2025"
click at [582, 412] on div "18" at bounding box center [580, 408] width 23 height 23
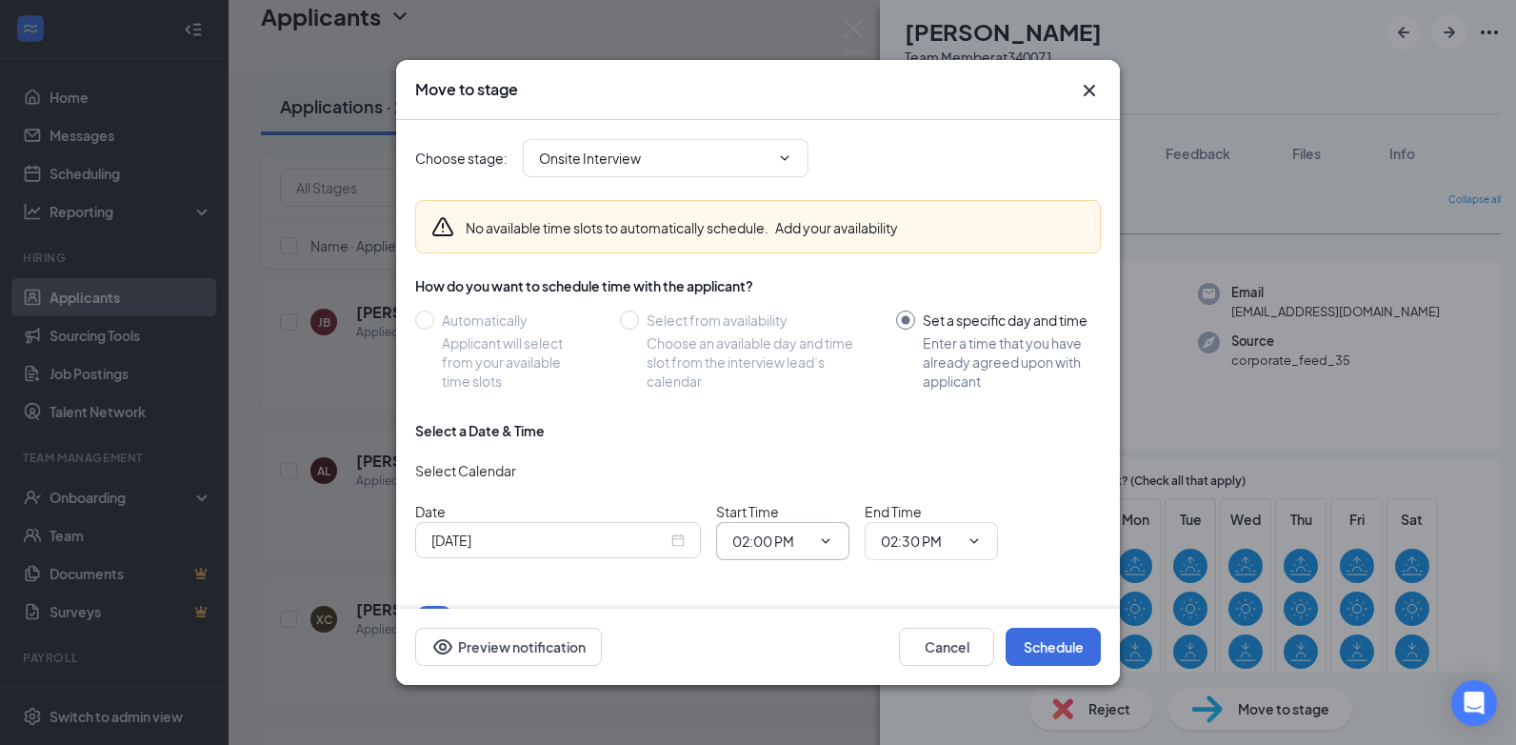
click at [826, 549] on span "02:00 PM" at bounding box center [782, 541] width 133 height 38
click at [777, 534] on input "02:00 PM" at bounding box center [771, 540] width 78 height 21
click at [801, 325] on div "12:45 PM" at bounding box center [798, 307] width 133 height 44
type input "12:45 PM"
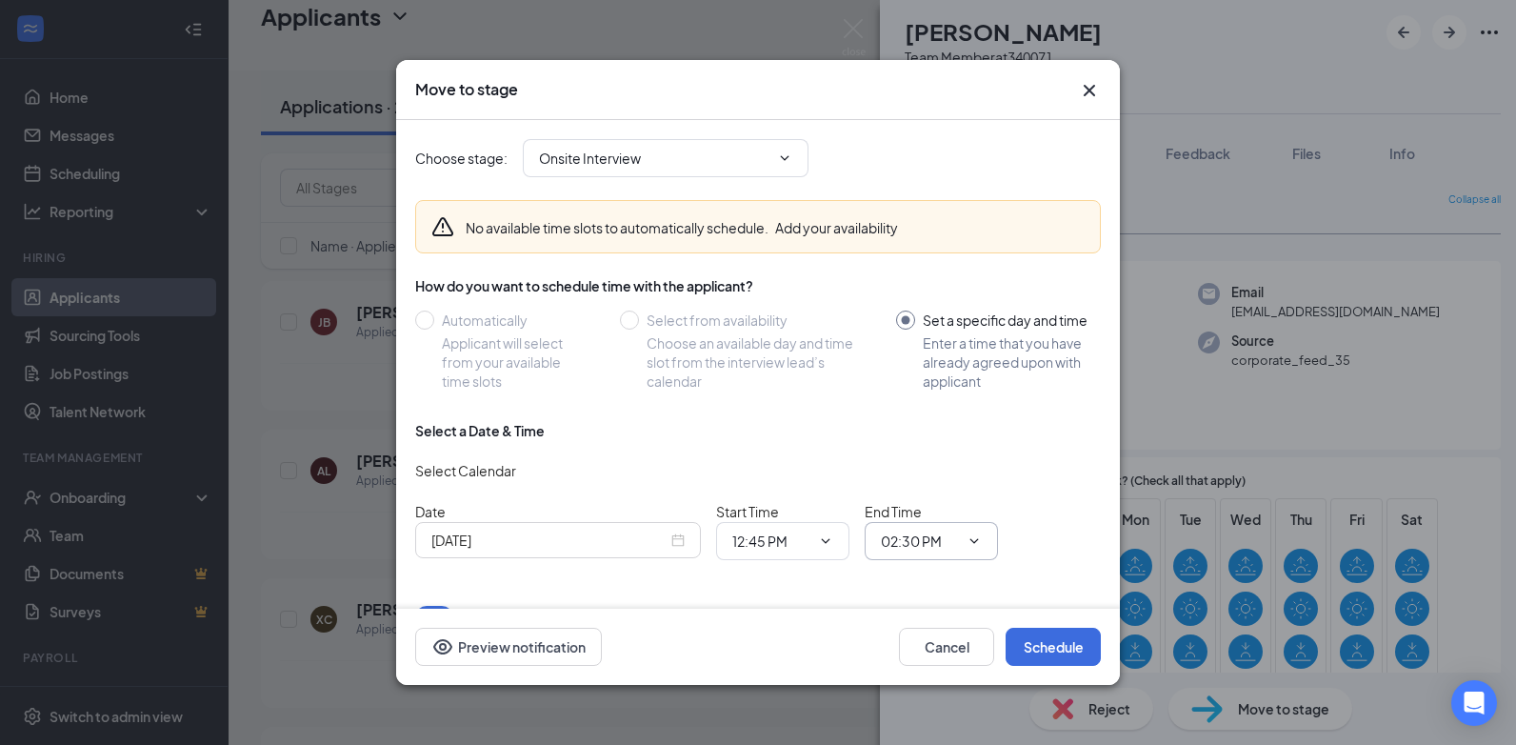
click at [979, 544] on icon "ChevronDown" at bounding box center [973, 540] width 15 height 15
click at [946, 546] on input "02:30 PM" at bounding box center [920, 540] width 78 height 21
click at [927, 348] on div "01:00 PM" at bounding box center [924, 350] width 56 height 21
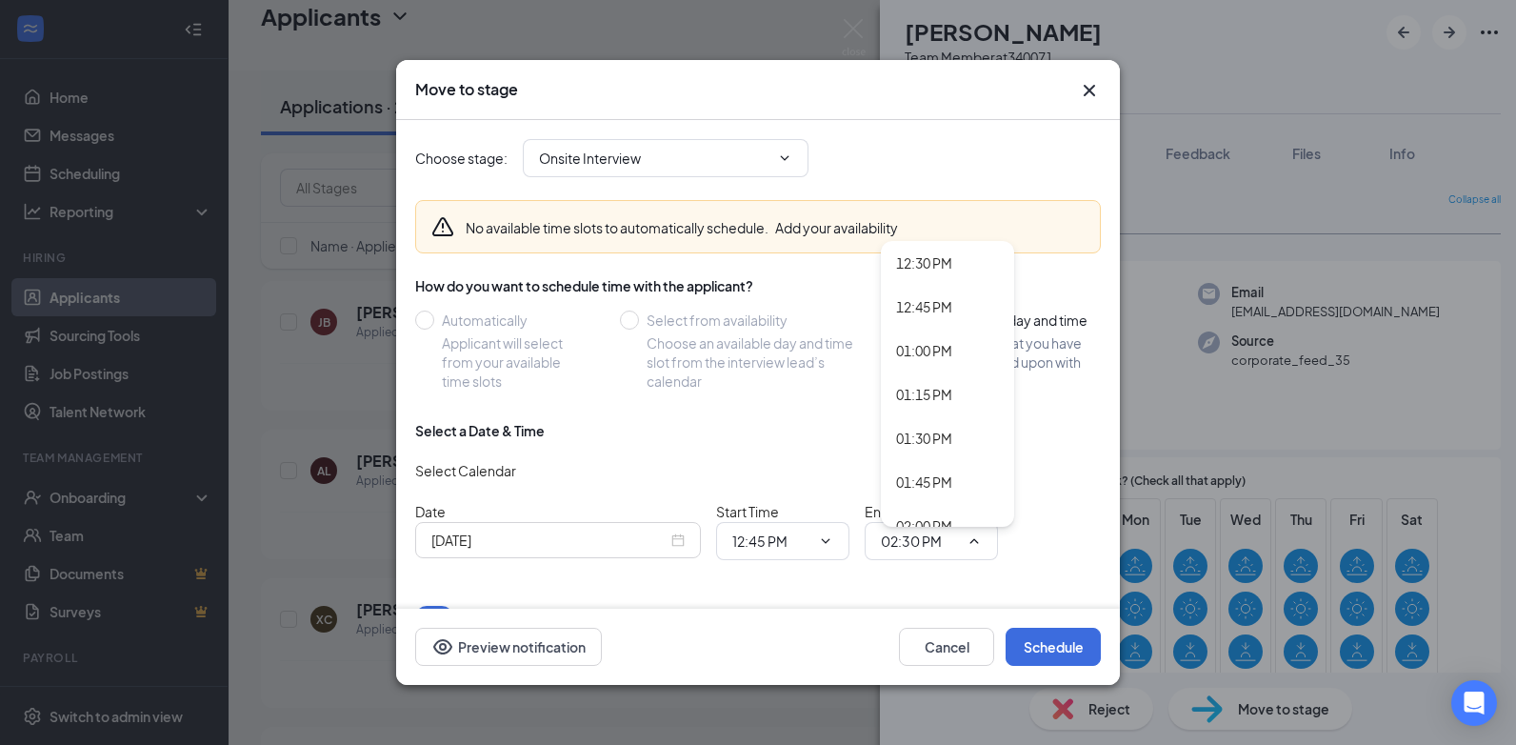
type input "01:00 PM"
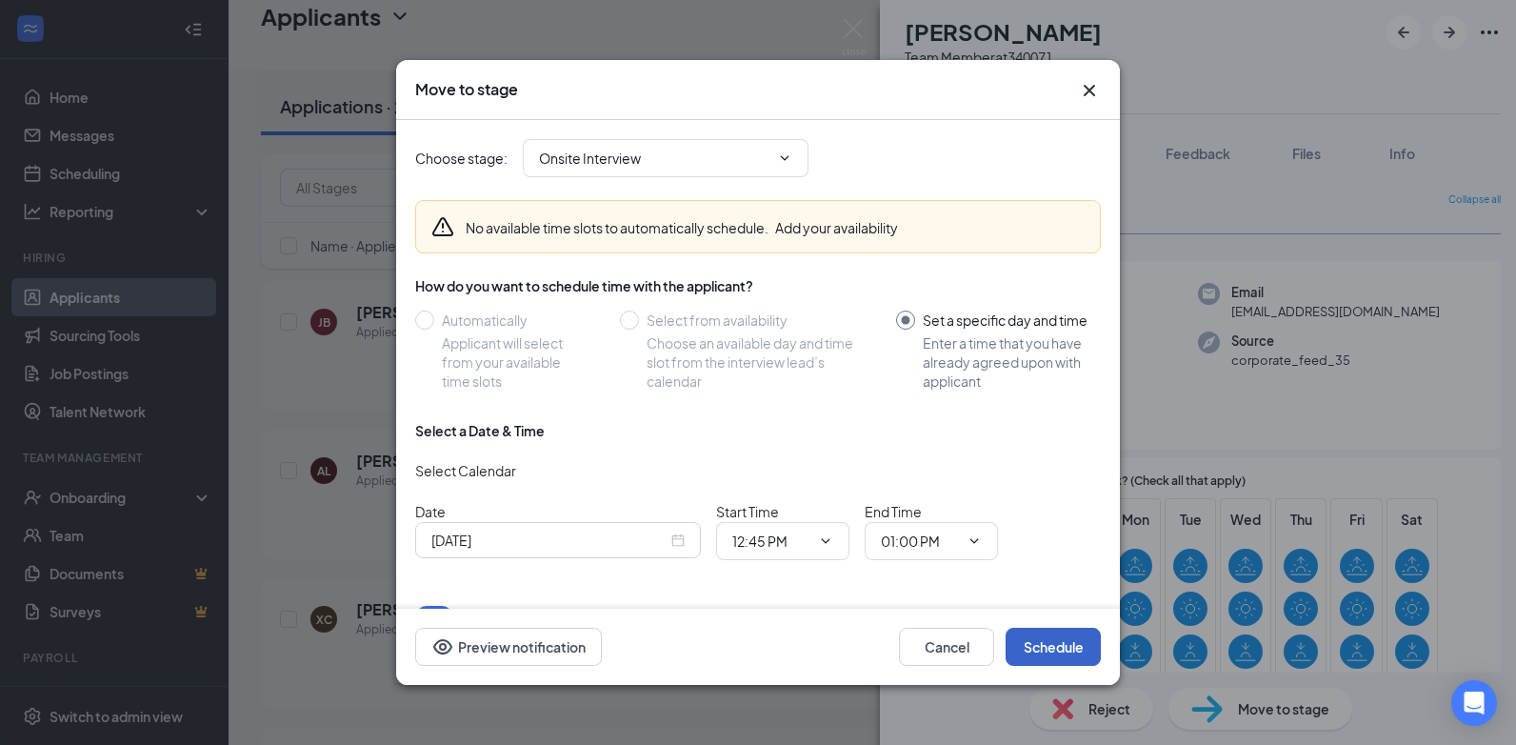
click at [1054, 636] on button "Schedule" at bounding box center [1052, 646] width 95 height 38
